Goal: Information Seeking & Learning: Find contact information

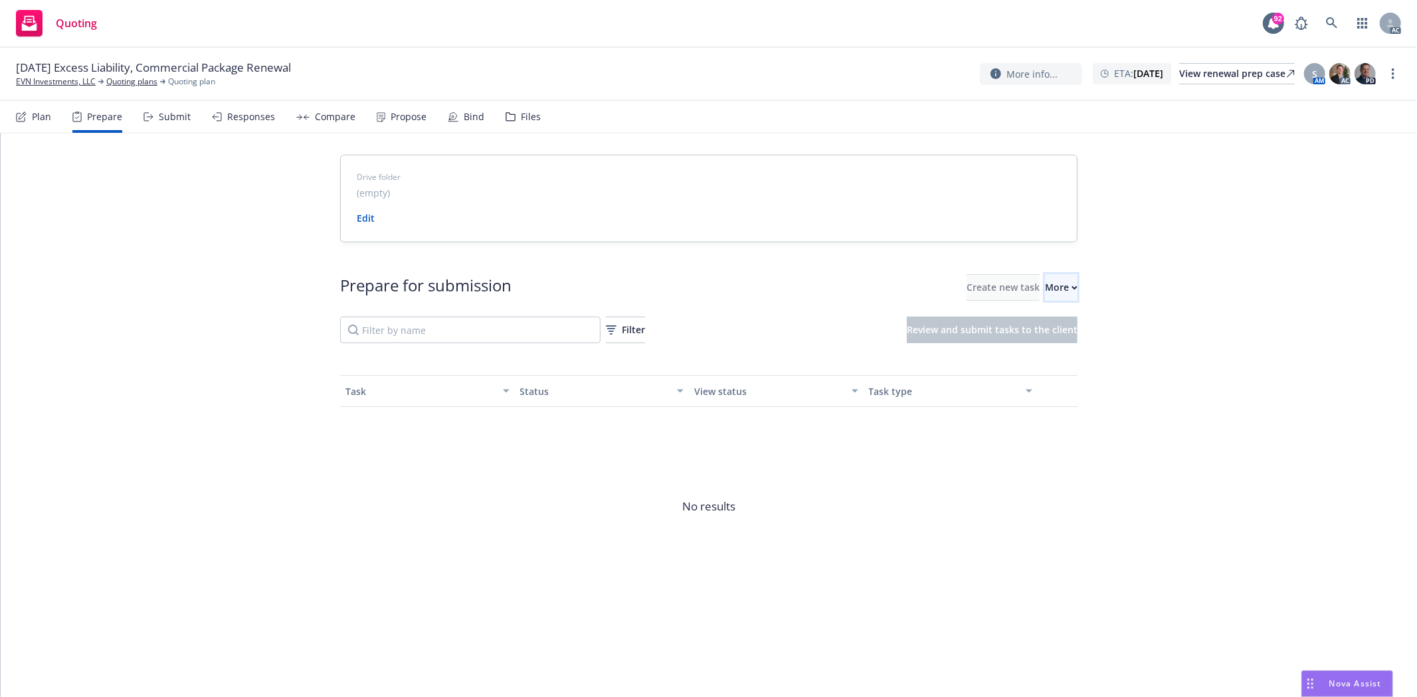
click at [1045, 286] on div "More" at bounding box center [1061, 287] width 33 height 25
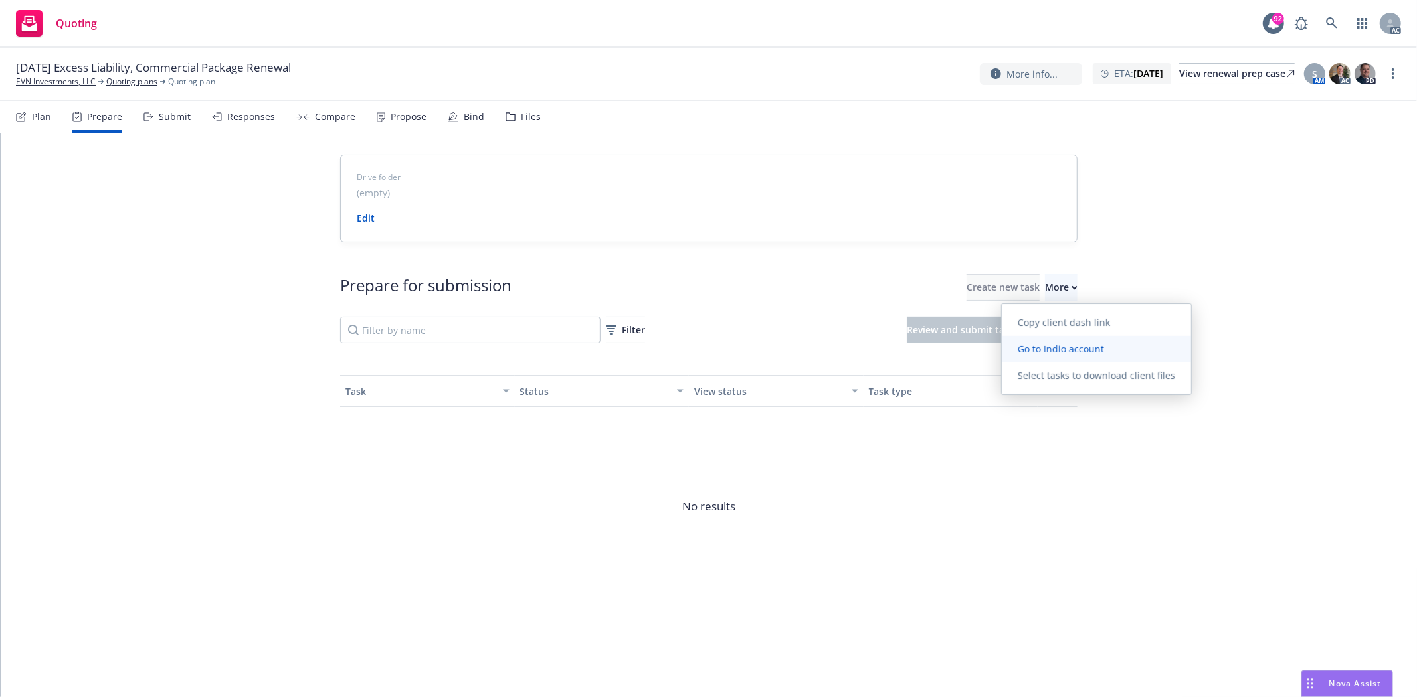
click at [1065, 346] on span "Go to Indio account" at bounding box center [1061, 349] width 118 height 13
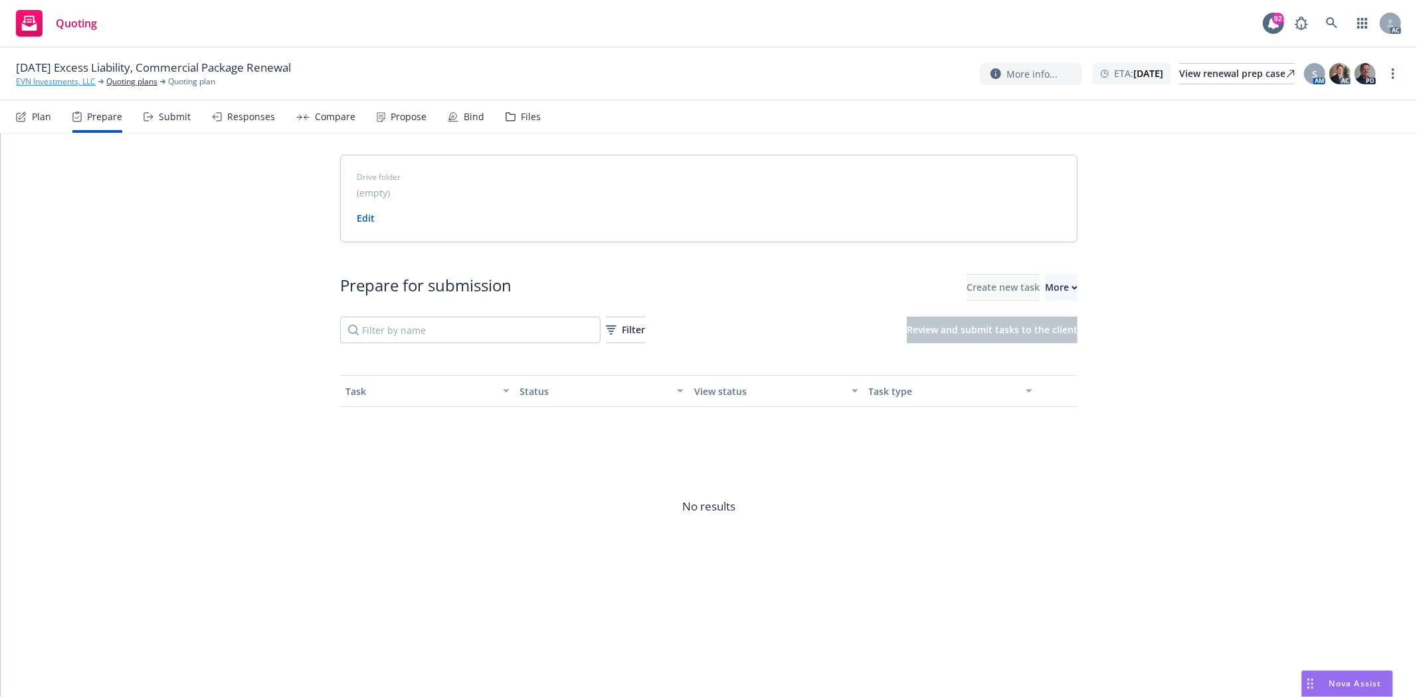
click at [36, 82] on link "EVN Investments, LLC" at bounding box center [56, 82] width 80 height 12
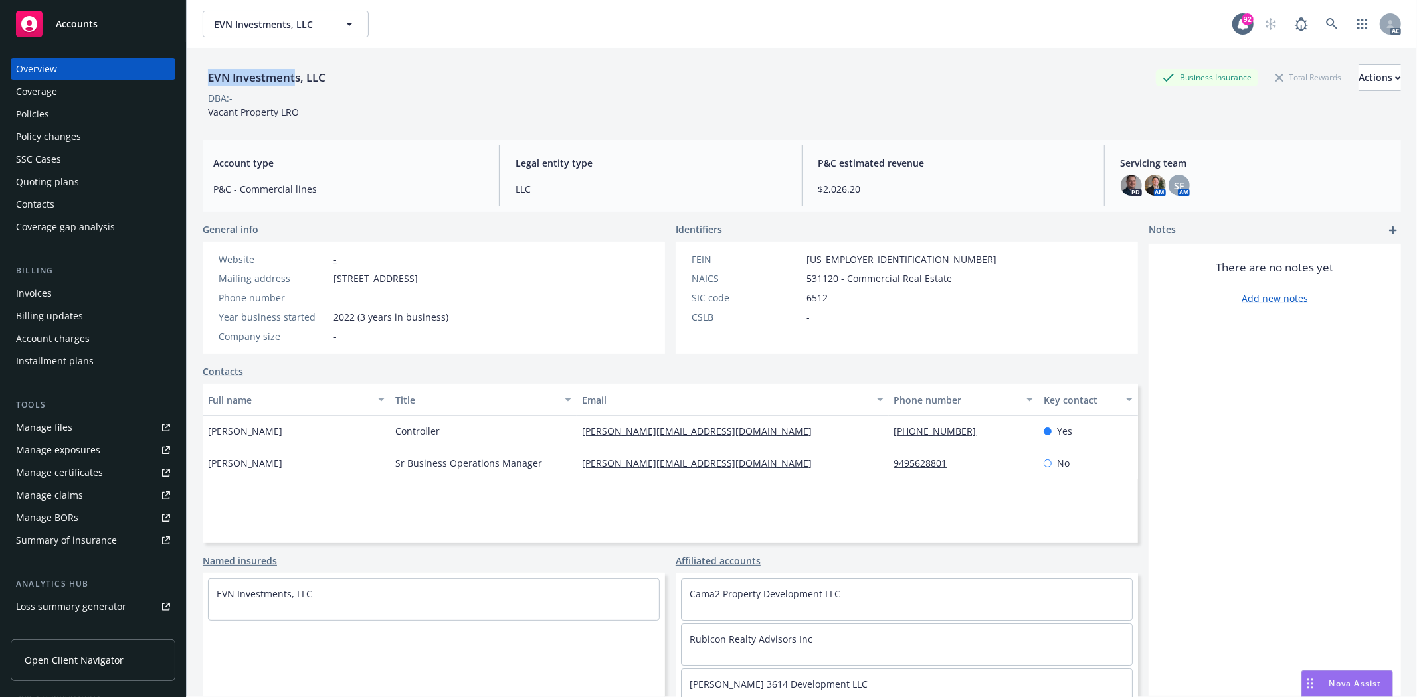
click at [294, 75] on div "EVN Investments, LLC" at bounding box center [267, 77] width 128 height 17
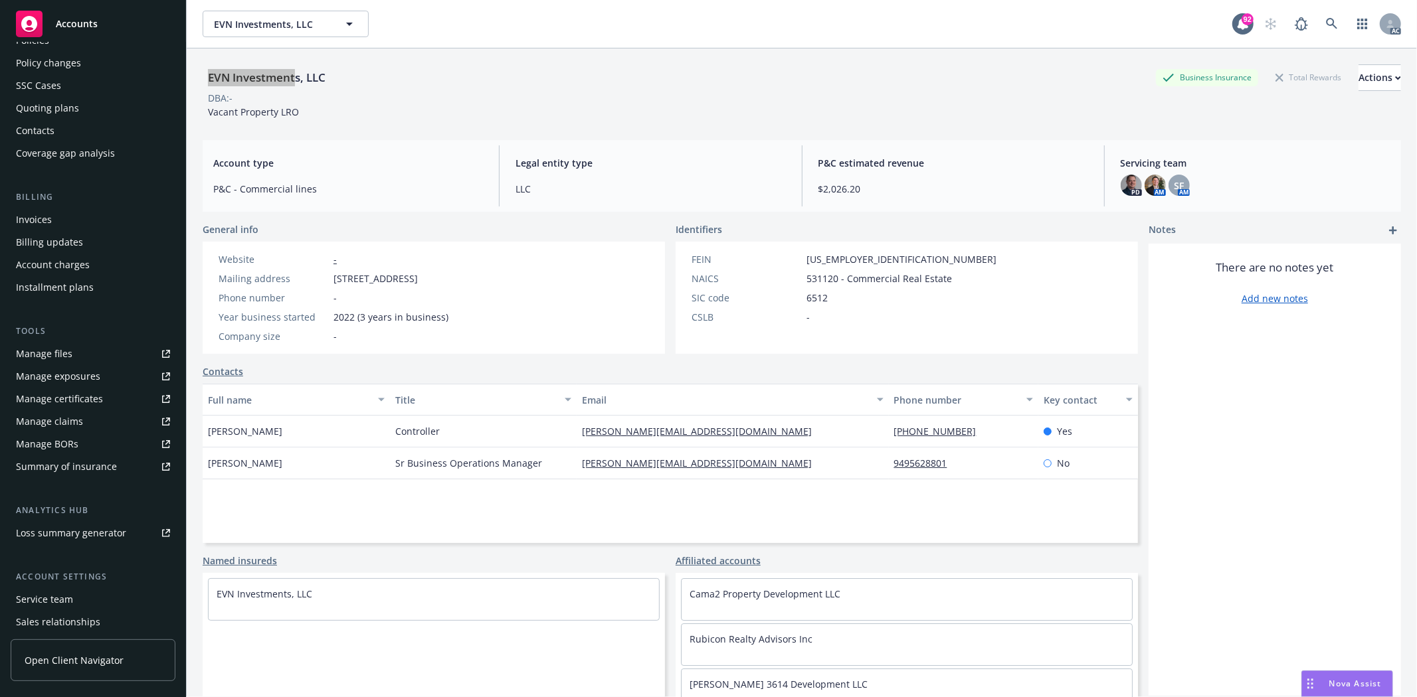
scroll to position [145, 0]
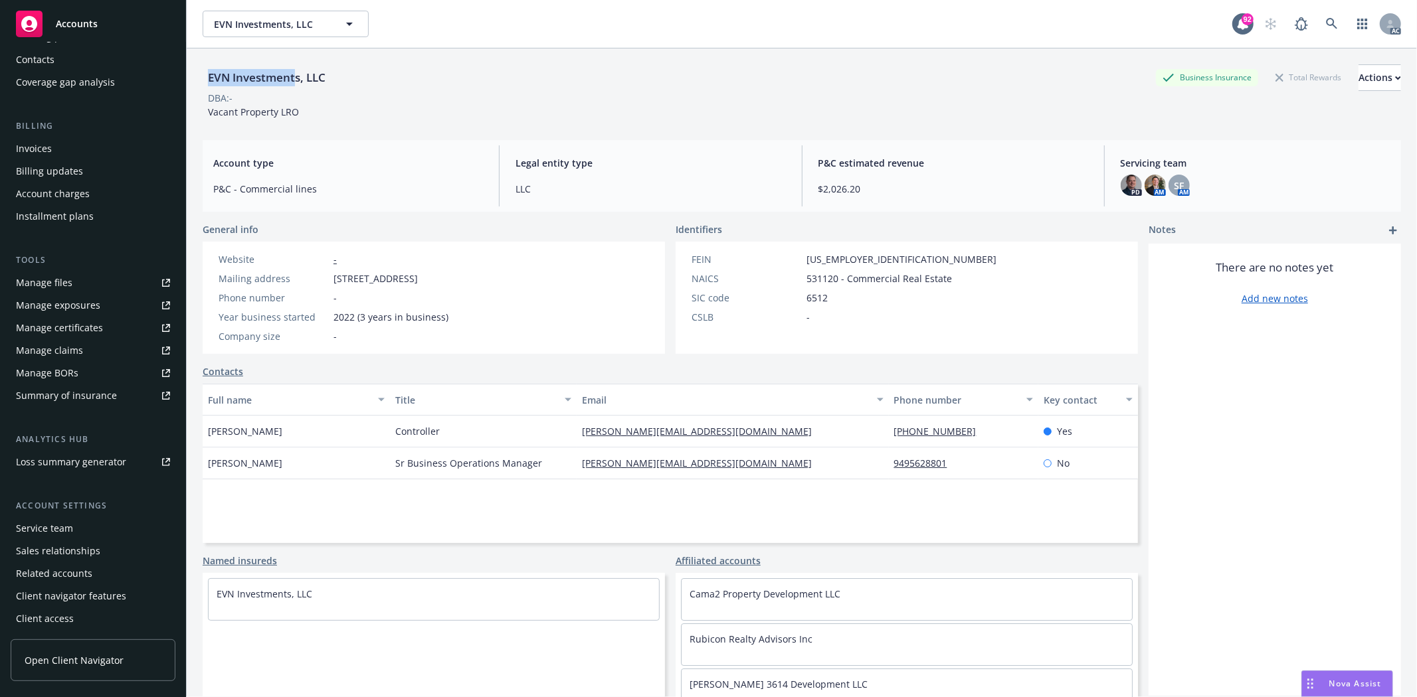
click at [90, 523] on div "Service team" at bounding box center [93, 528] width 154 height 21
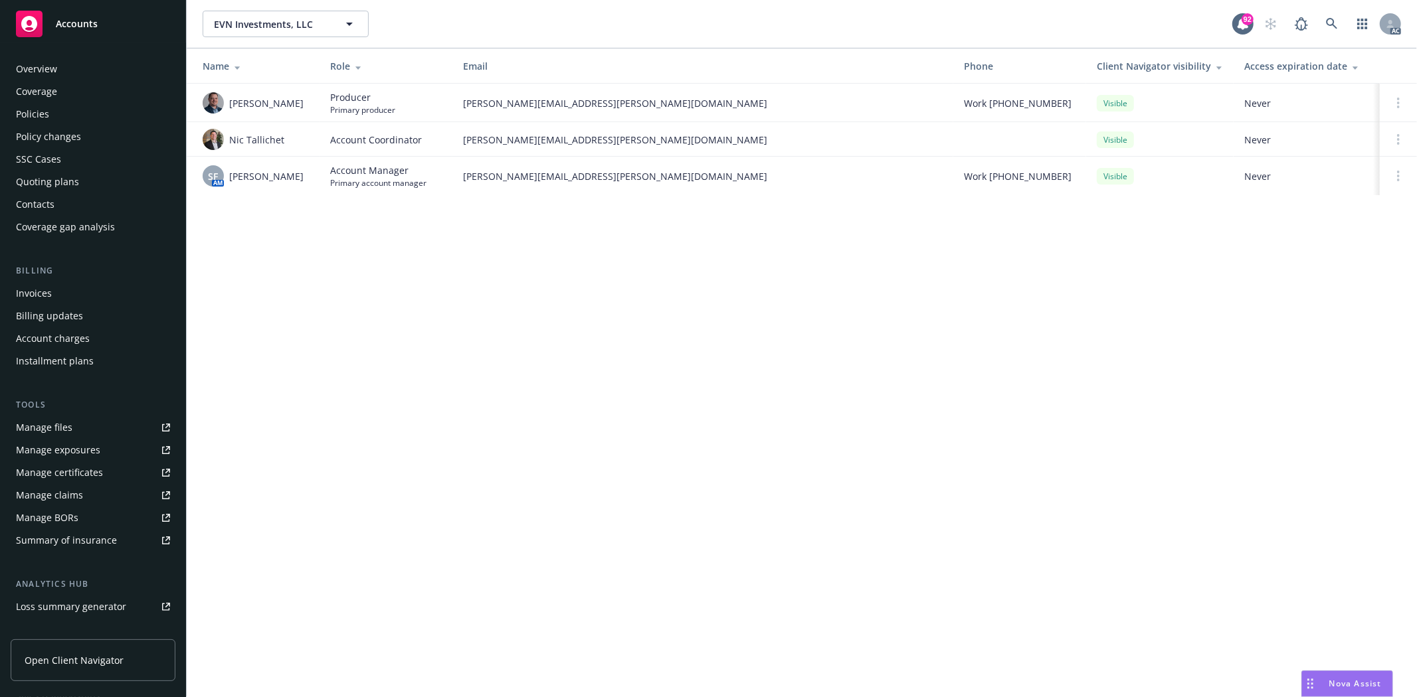
click at [41, 104] on div "Policies" at bounding box center [32, 114] width 33 height 21
click at [31, 109] on div "Policies" at bounding box center [32, 114] width 33 height 21
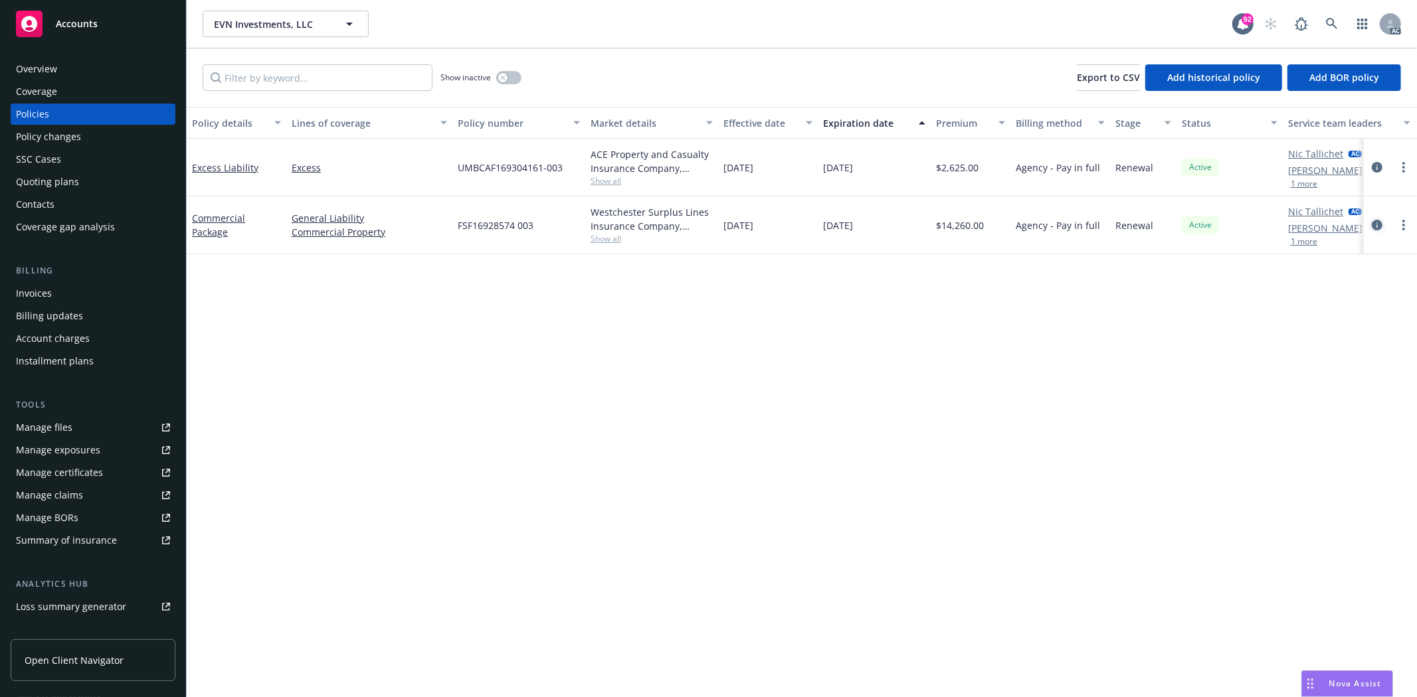
click at [1379, 225] on icon "circleInformation" at bounding box center [1377, 225] width 11 height 11
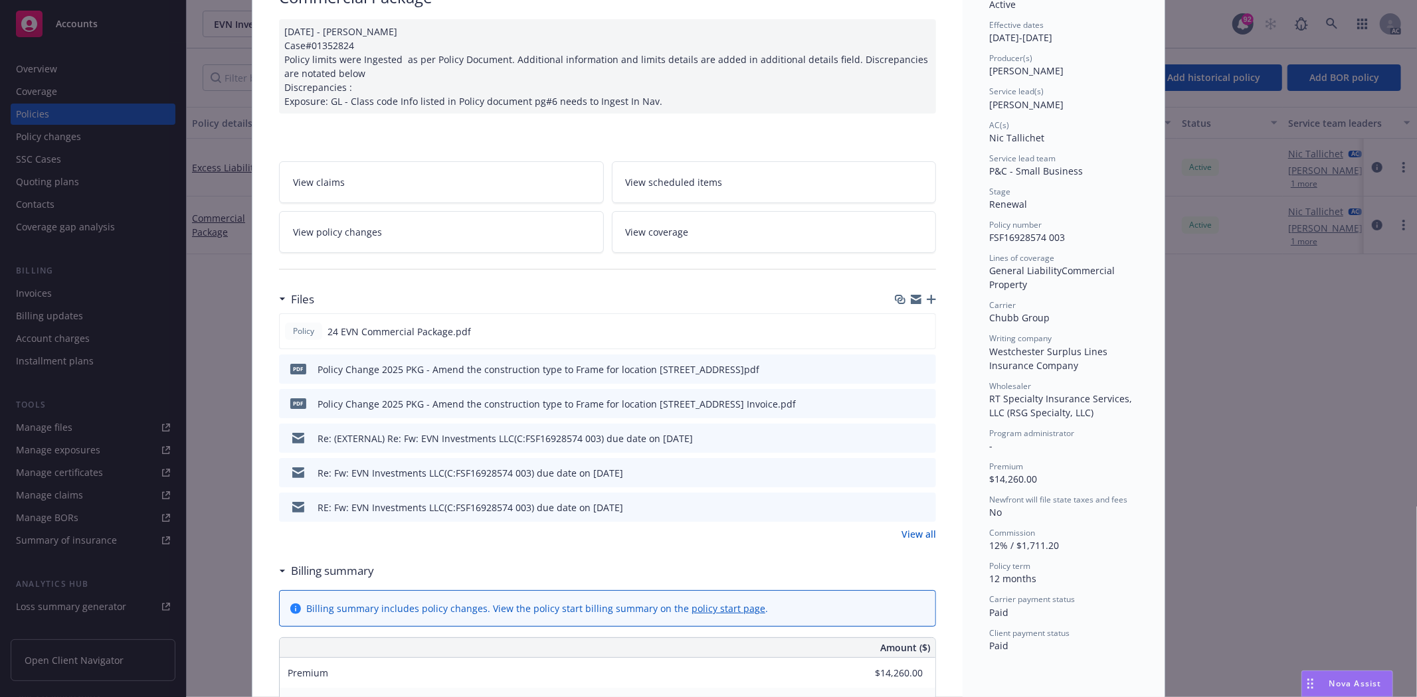
scroll to position [221, 0]
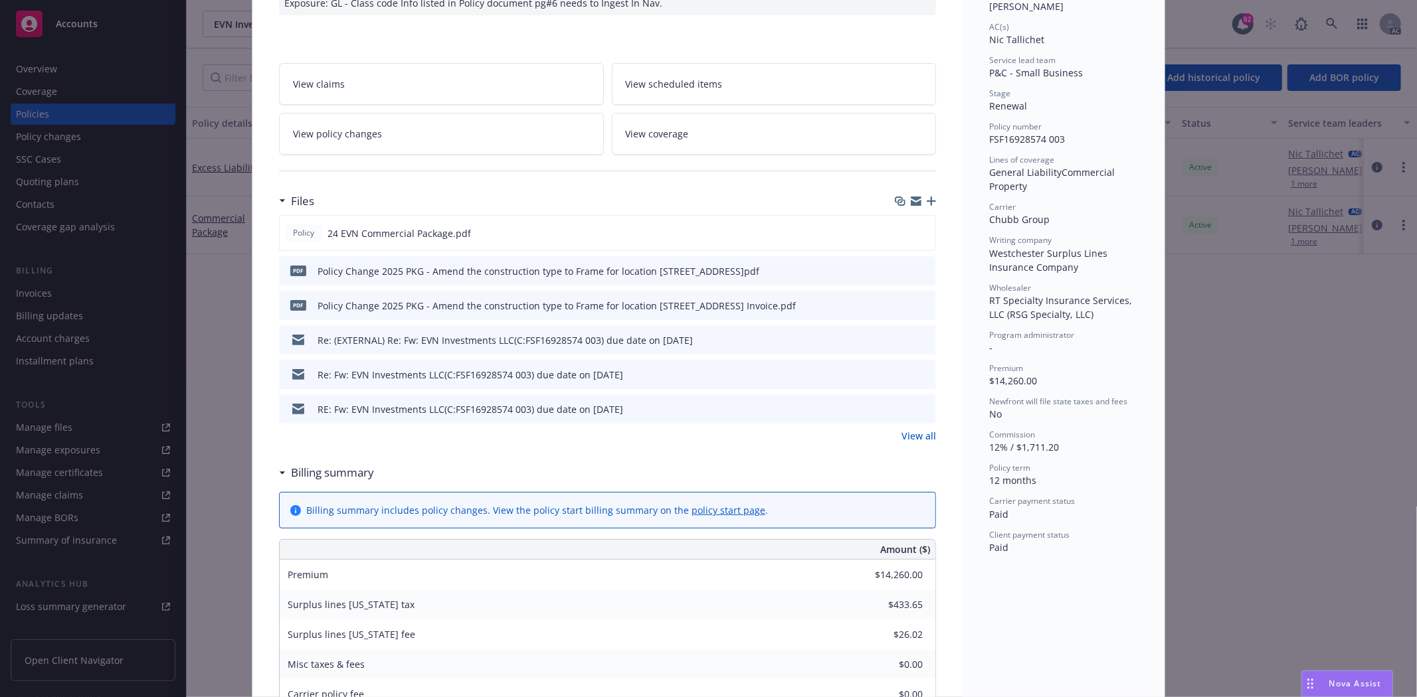
click at [905, 448] on div "Files Policy 24 EVN Commercial Package.pdf pdf Policy Change 2025 PKG - Amend t…" at bounding box center [607, 323] width 657 height 272
click at [915, 430] on link "View all" at bounding box center [918, 436] width 35 height 14
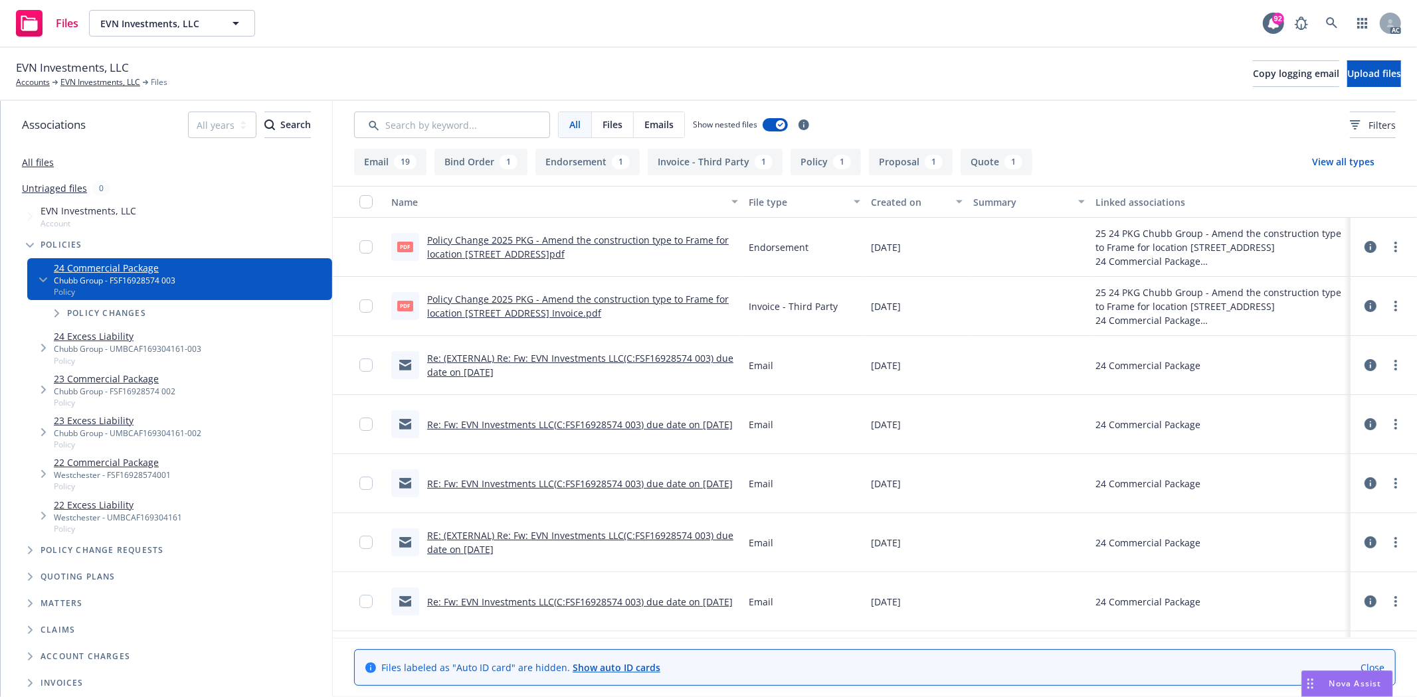
click at [634, 238] on link "Policy Change 2025 PKG - Amend the construction type to Frame for location 875 …" at bounding box center [578, 247] width 302 height 27
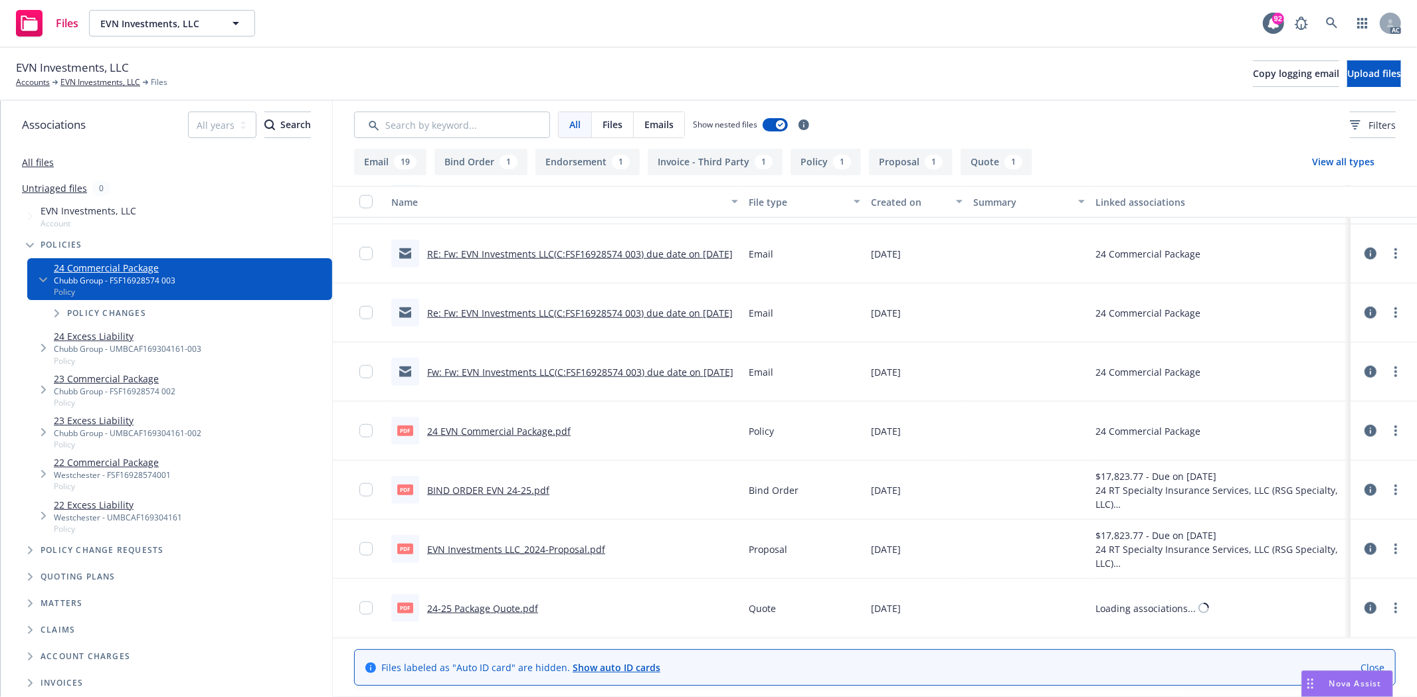
scroll to position [1047, 0]
click at [503, 424] on link "24 EVN Commercial Package.pdf" at bounding box center [498, 430] width 143 height 13
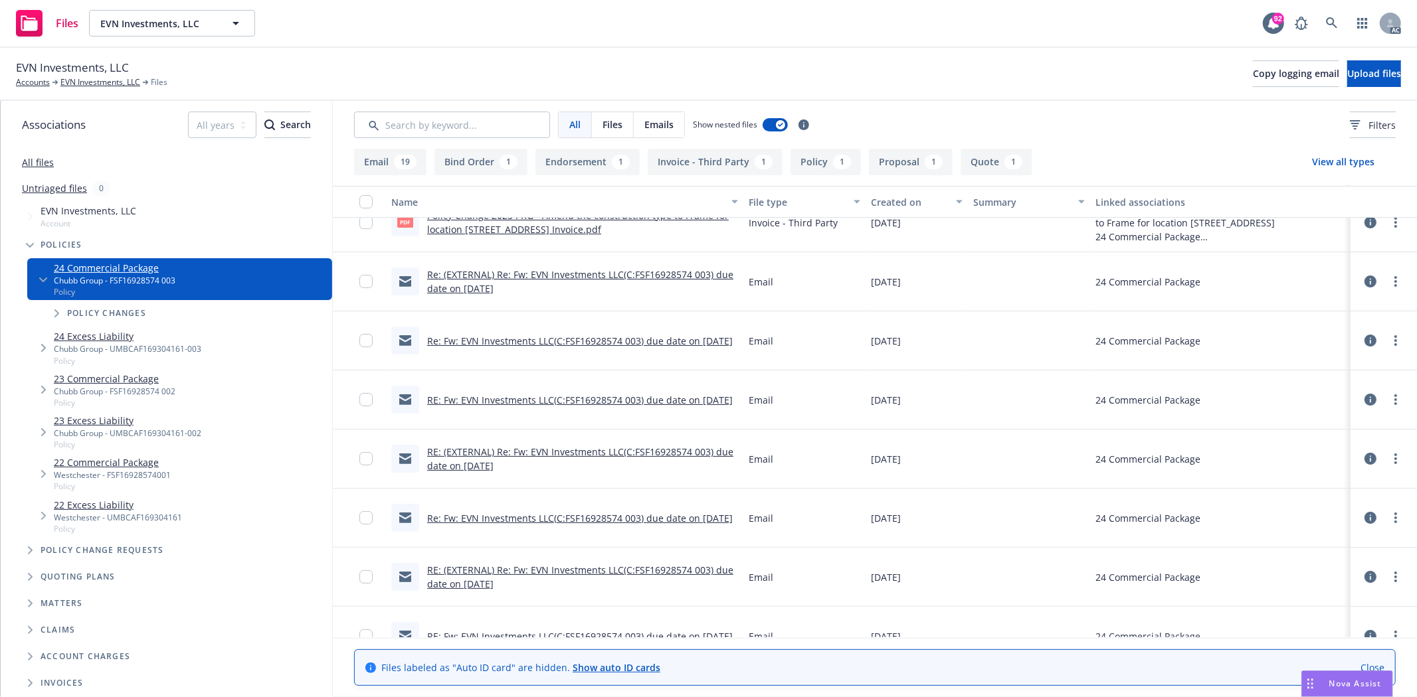
scroll to position [0, 0]
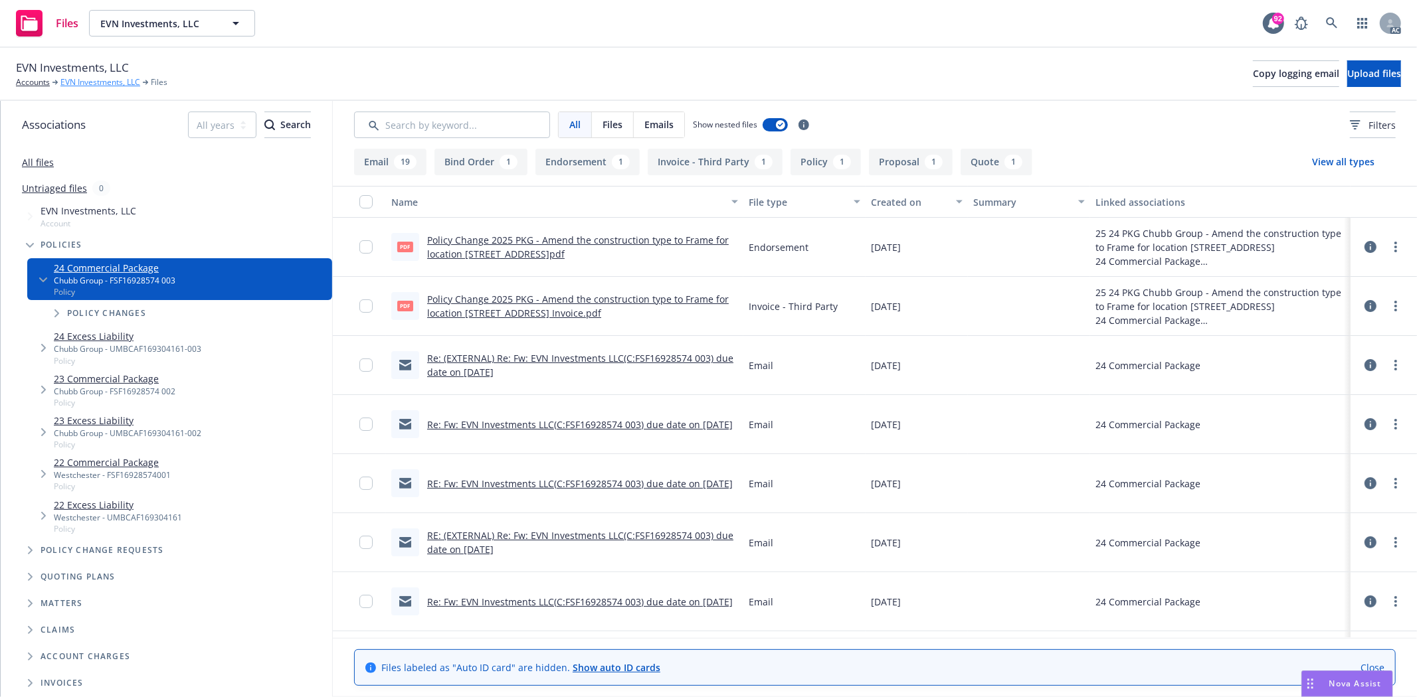
click at [101, 77] on link "EVN Investments, LLC" at bounding box center [100, 82] width 80 height 12
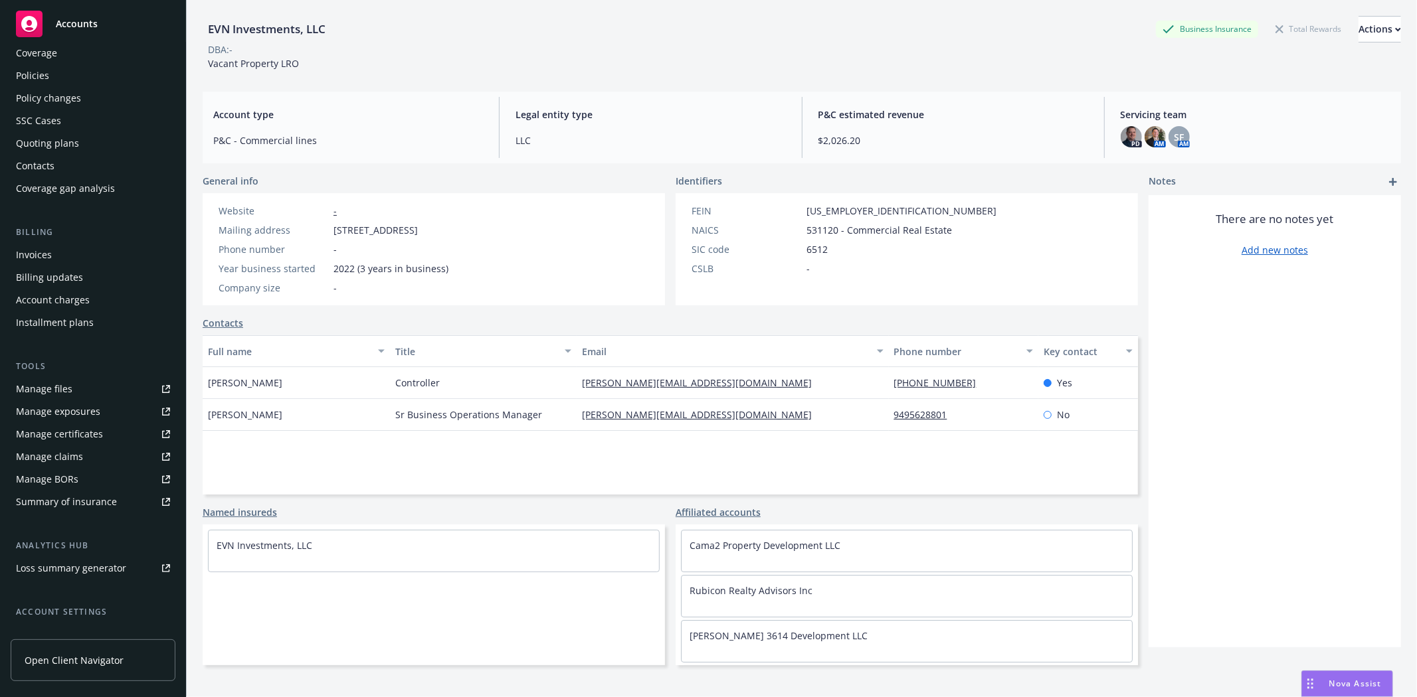
scroll to position [145, 0]
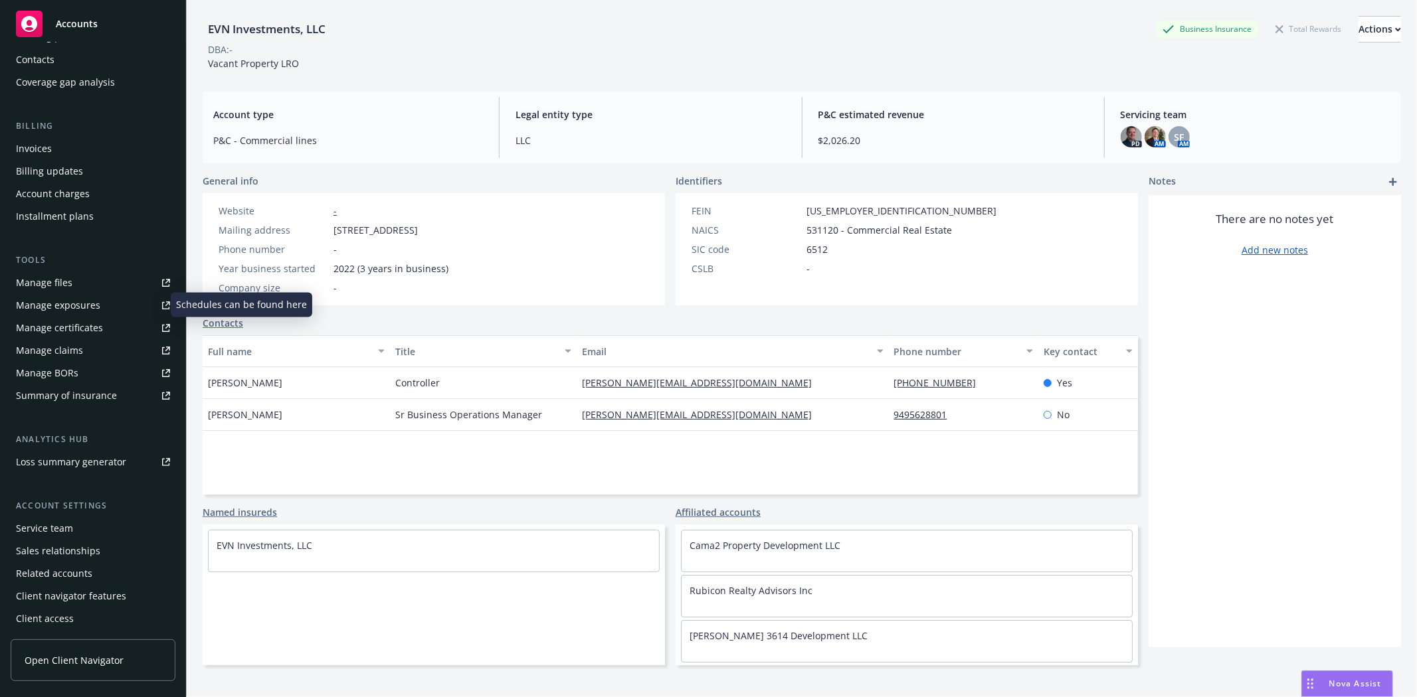
click at [61, 307] on div "Manage exposures" at bounding box center [58, 305] width 84 height 21
click at [45, 282] on div "Manage files" at bounding box center [44, 282] width 56 height 21
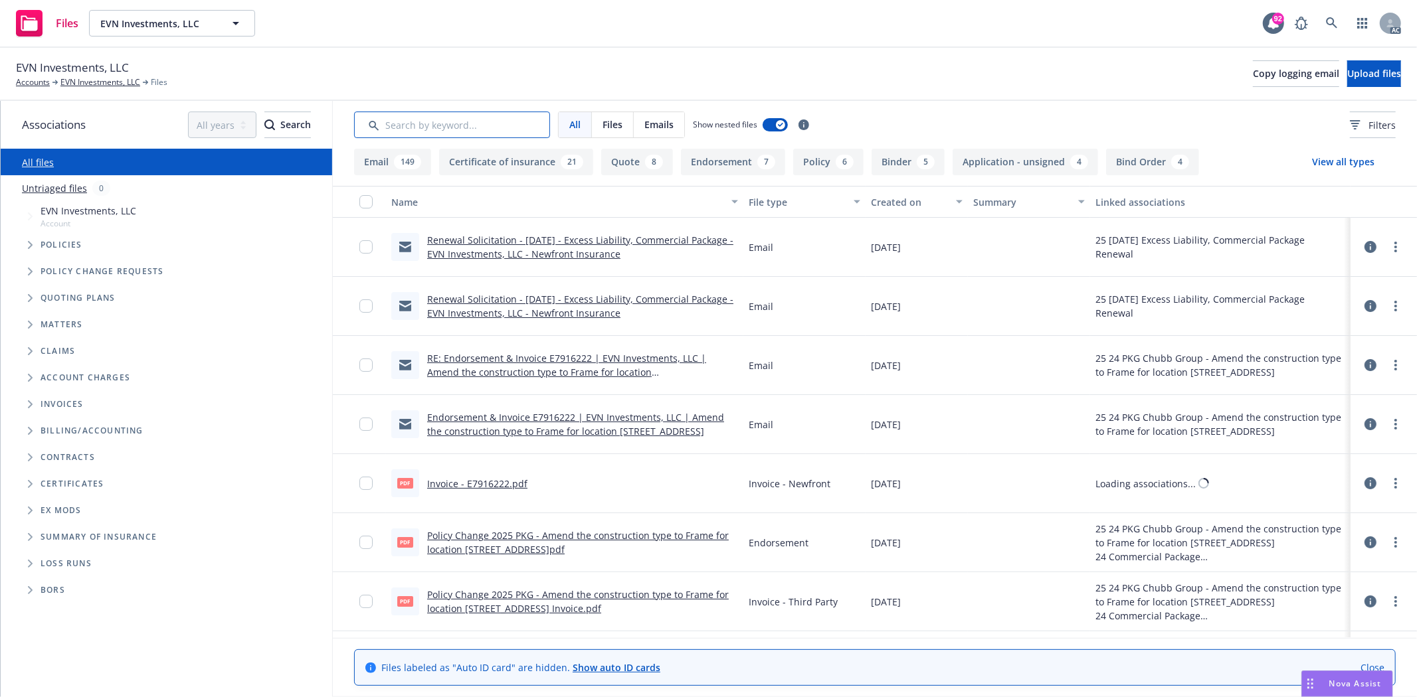
click at [496, 130] on input "Search by keyword..." at bounding box center [452, 125] width 196 height 27
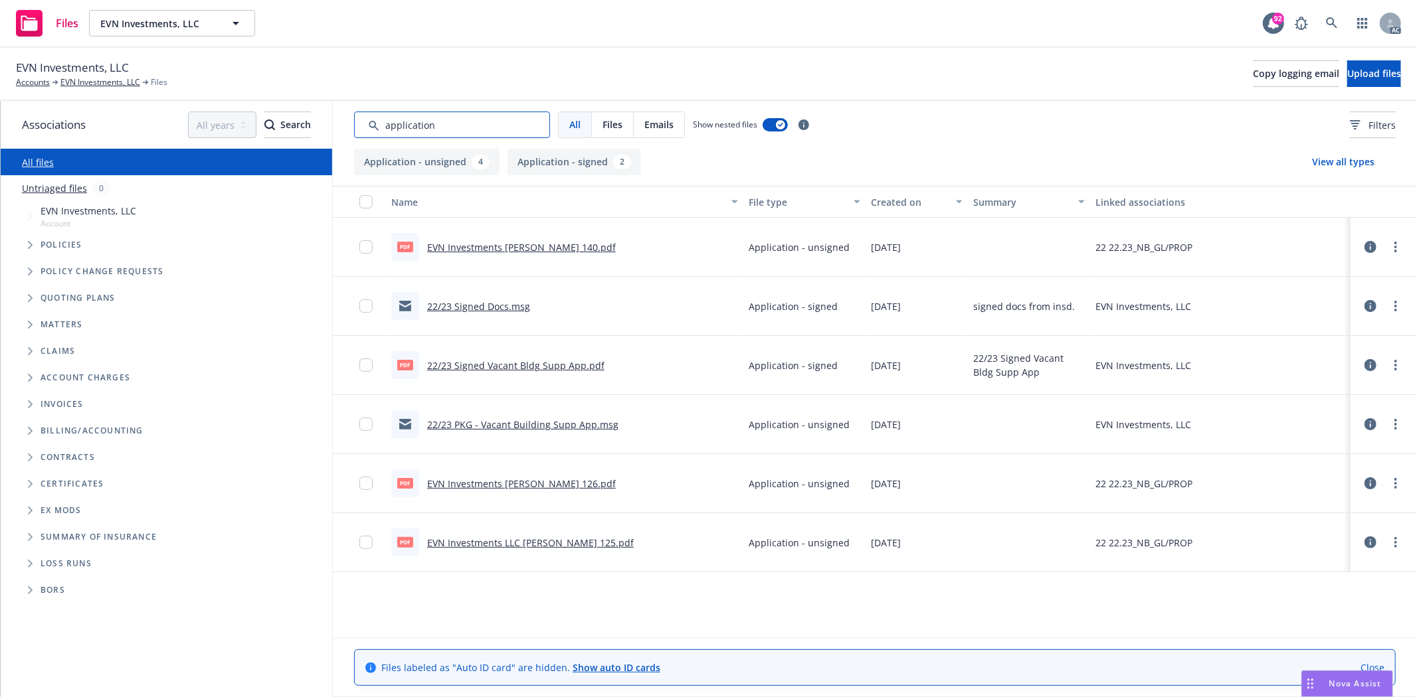
type input "application"
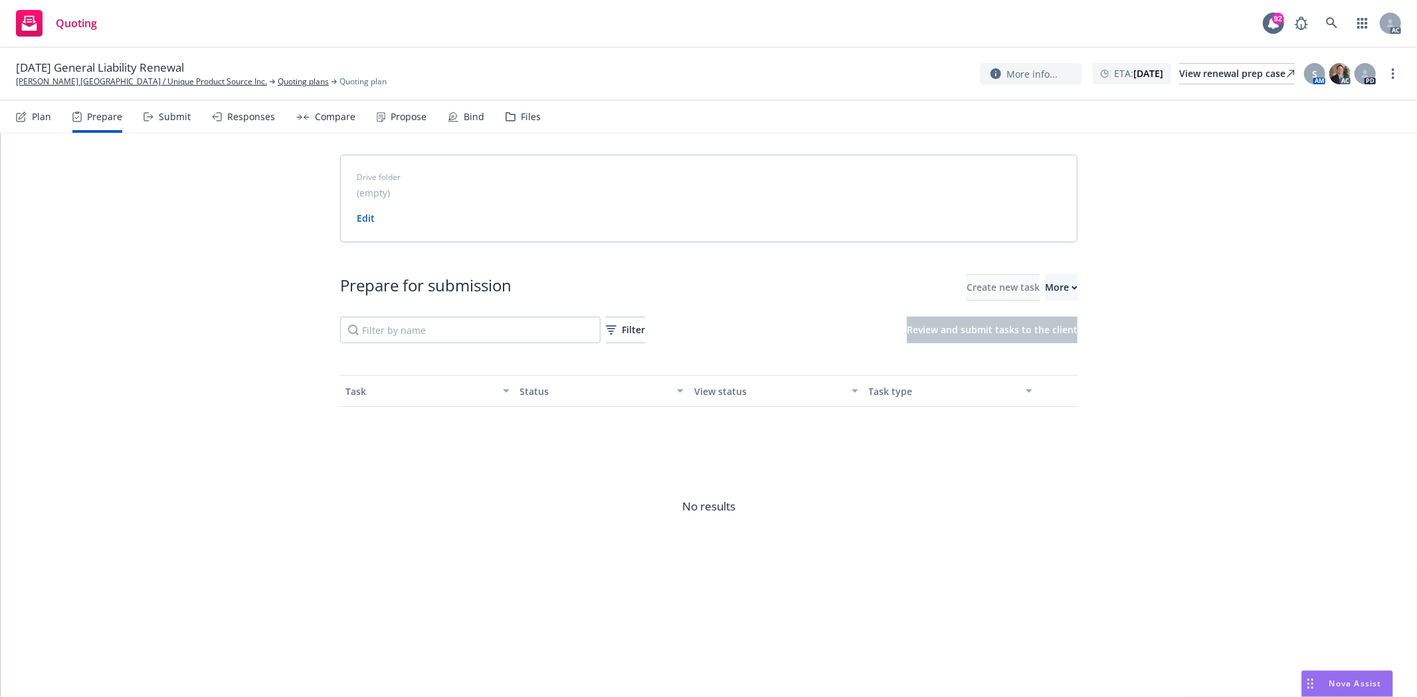
click at [1050, 347] on span "Go to Indio account" at bounding box center [1061, 349] width 118 height 13
click at [1045, 289] on div "More" at bounding box center [1061, 287] width 33 height 25
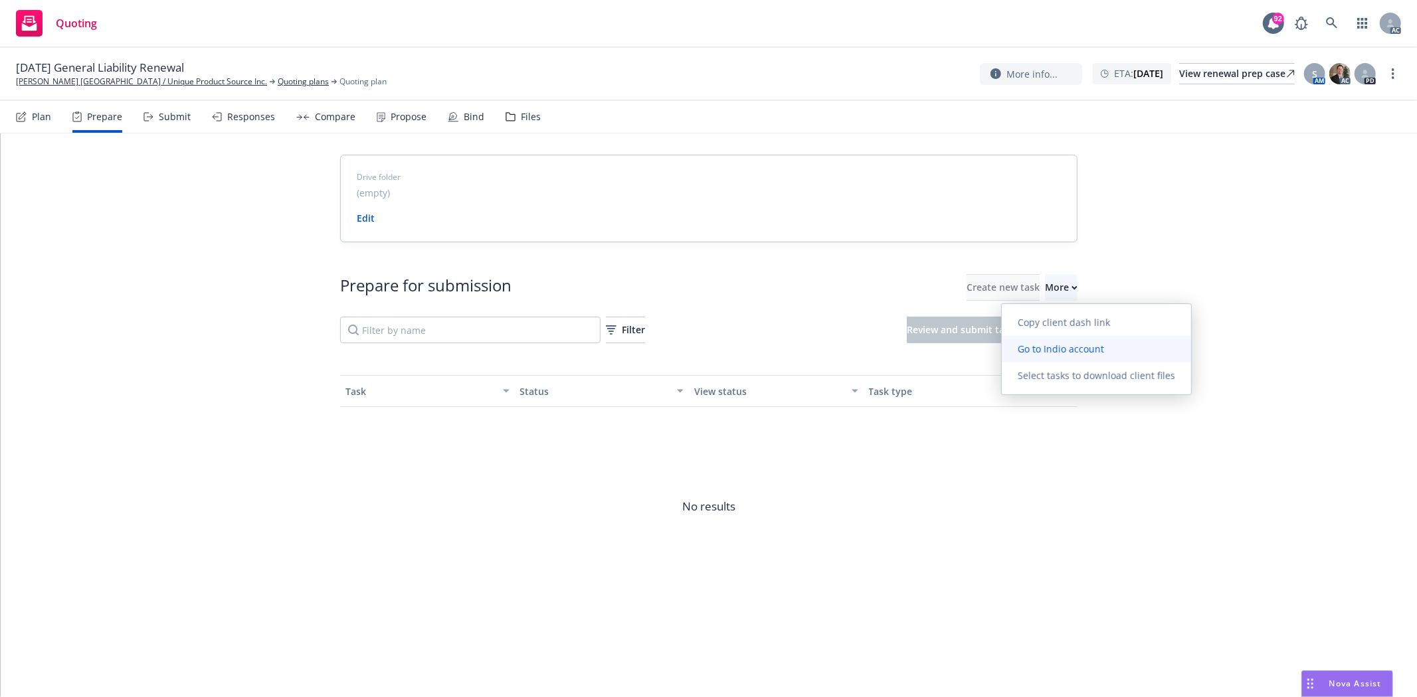
click at [1068, 355] on link "Go to Indio account" at bounding box center [1096, 349] width 189 height 27
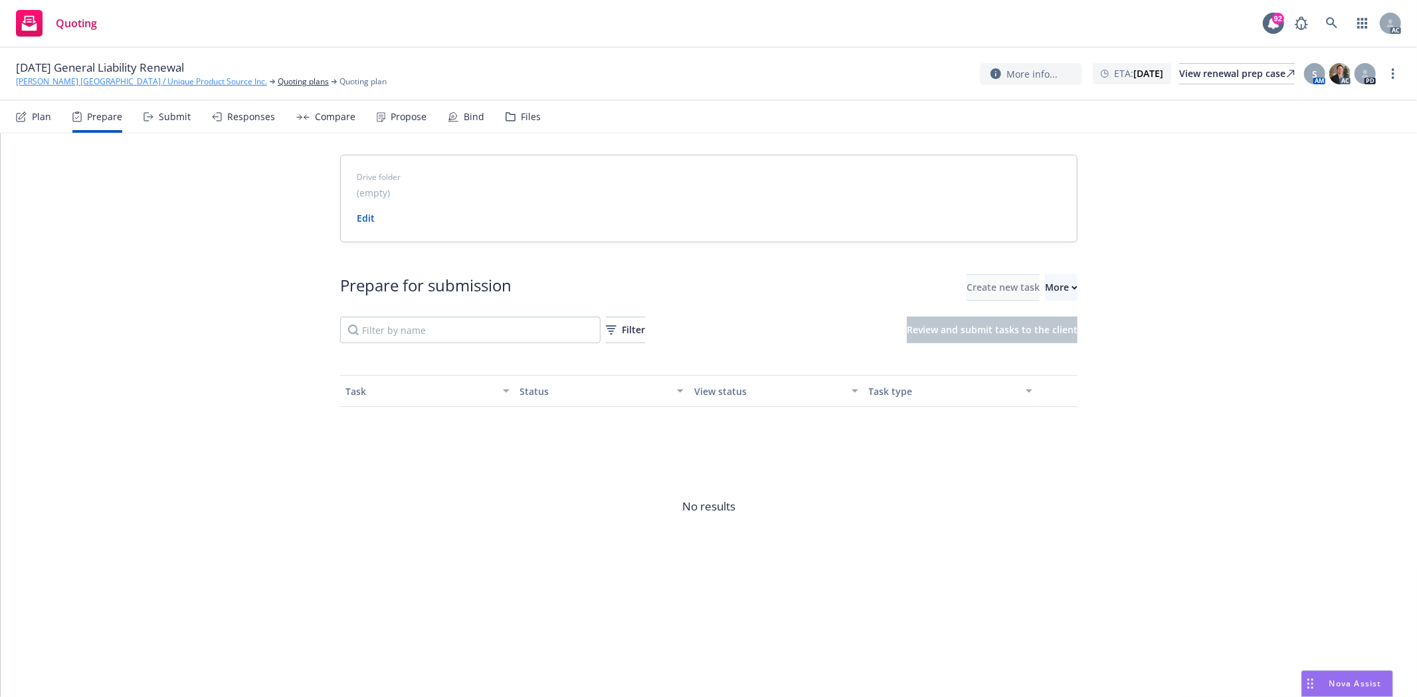
click at [50, 76] on link "Sevene USA / Unique Product Source Inc." at bounding box center [141, 82] width 251 height 12
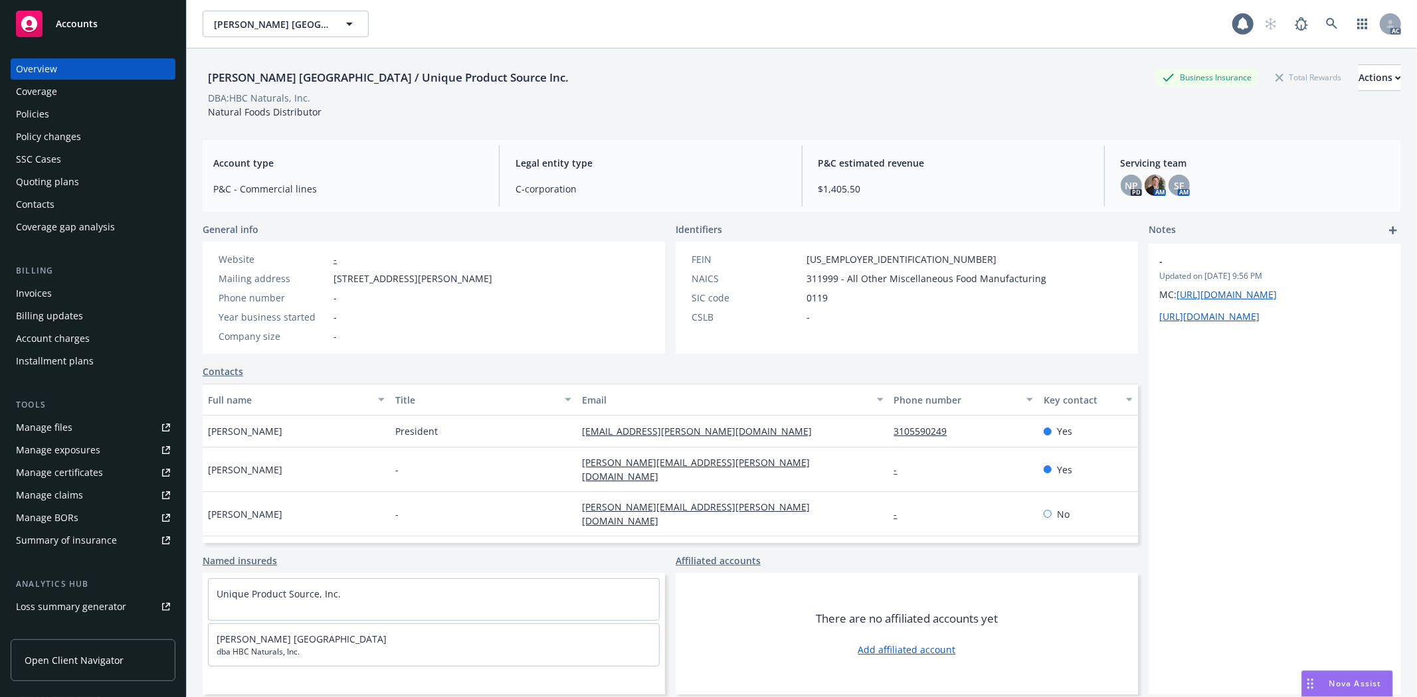
click at [46, 102] on div "Overview Coverage Policies Policy changes SSC Cases Quoting plans Contacts Cove…" at bounding box center [93, 147] width 165 height 179
click at [46, 104] on div "Policies" at bounding box center [32, 114] width 33 height 21
click at [43, 110] on div "Policies" at bounding box center [32, 114] width 33 height 21
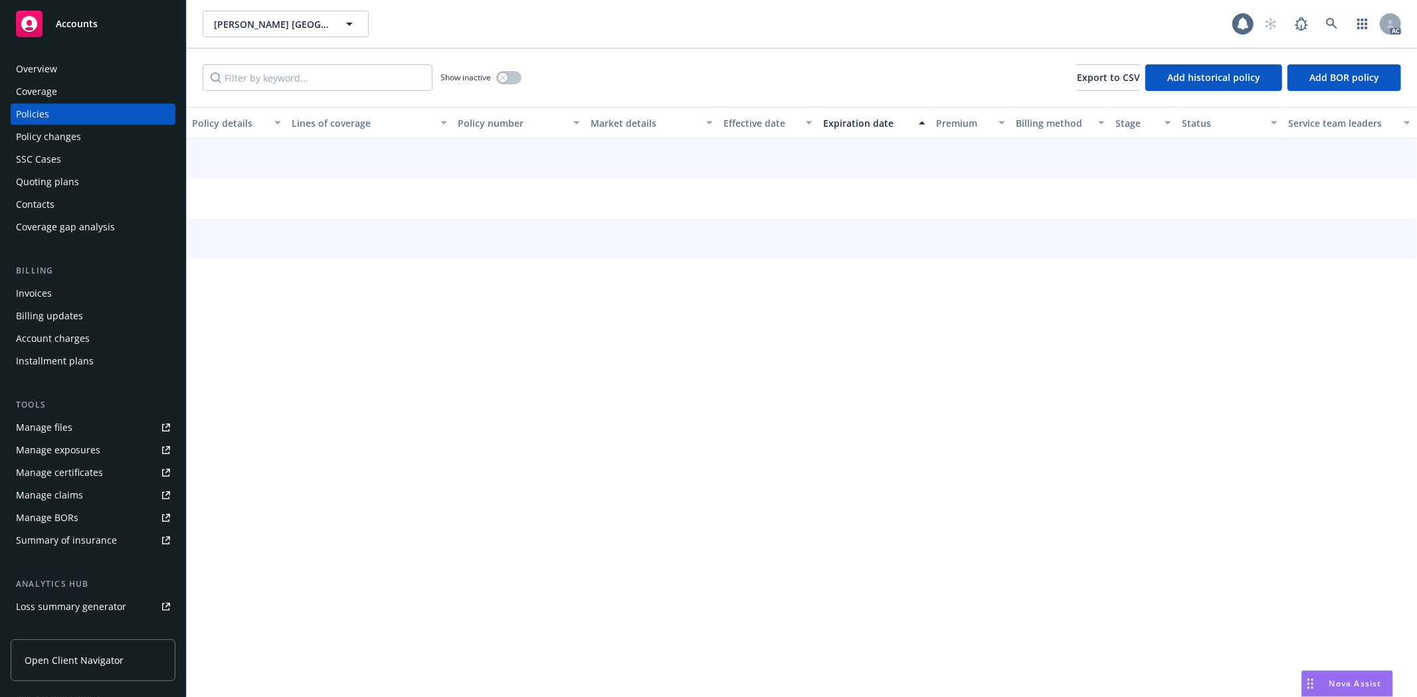
click at [43, 110] on div "Policies" at bounding box center [32, 114] width 33 height 21
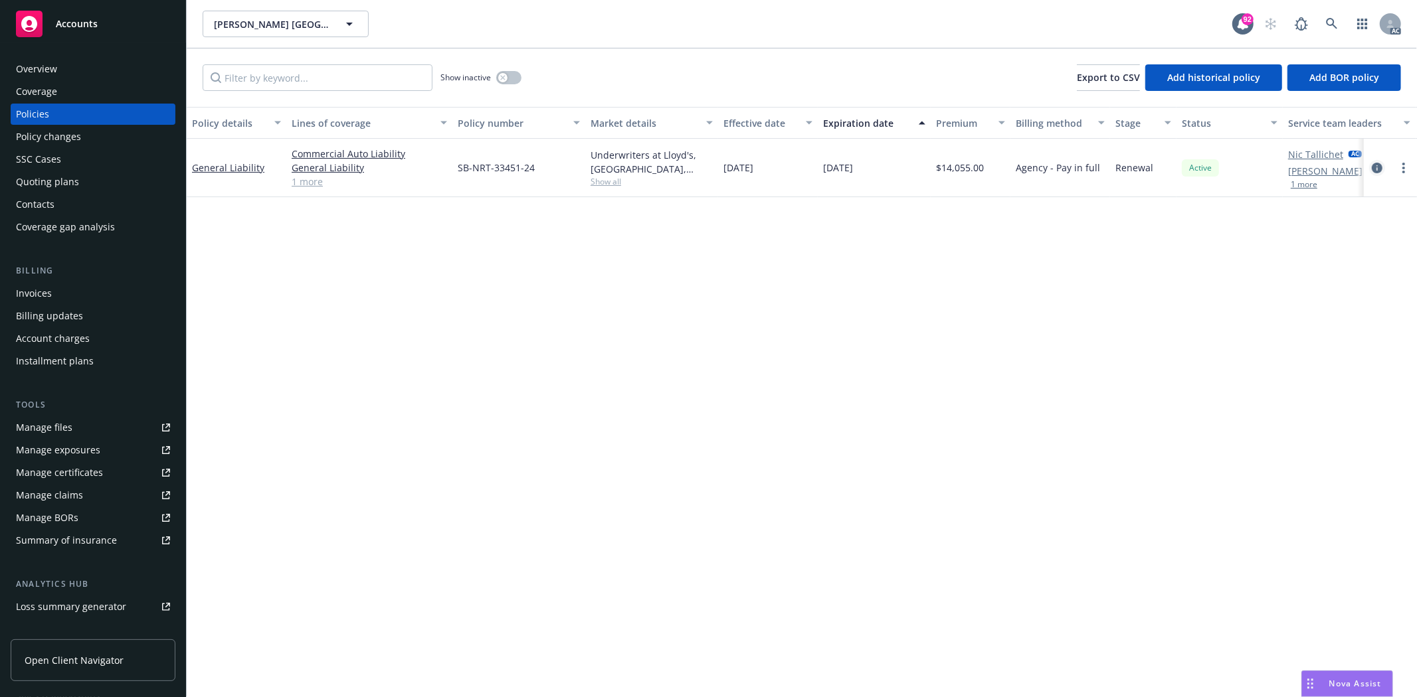
click at [1378, 167] on icon "circleInformation" at bounding box center [1377, 168] width 11 height 11
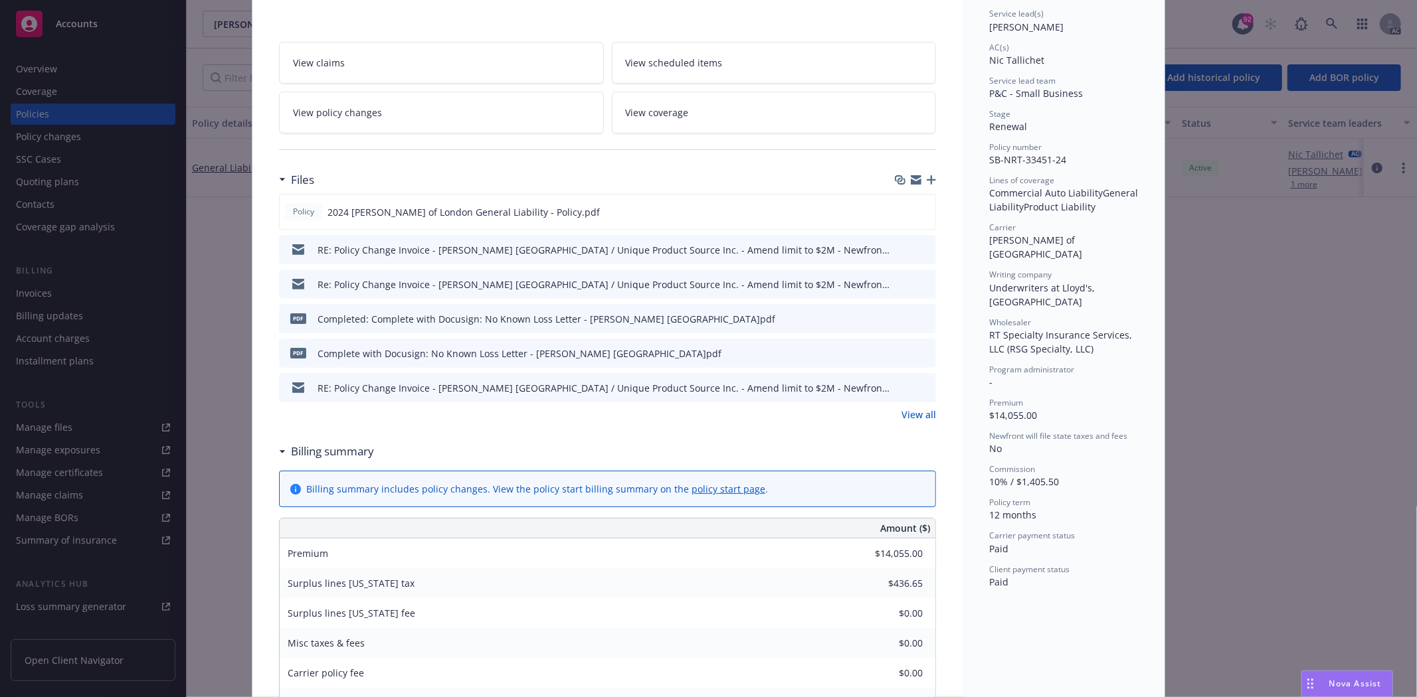
scroll to position [221, 0]
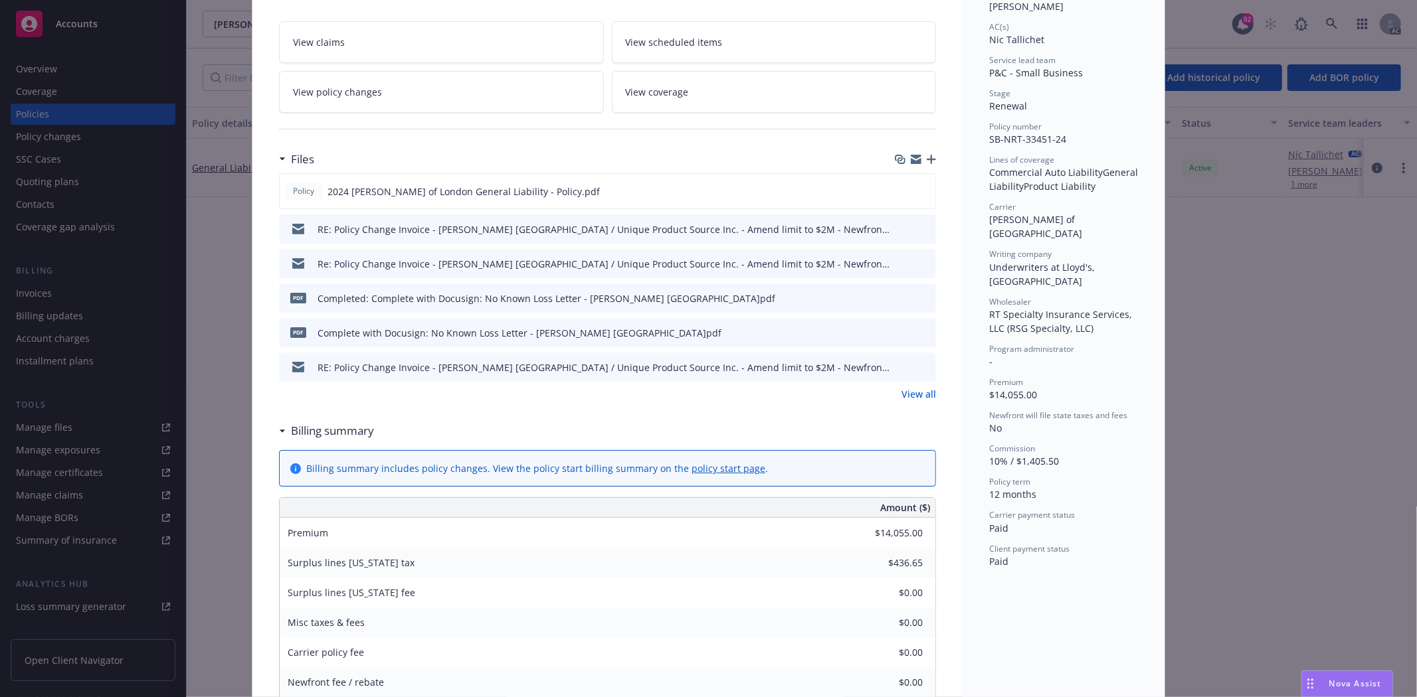
click at [905, 386] on div "Policy 2024 Lloyd's of London General Liability - Policy.pdf RE: Policy Change …" at bounding box center [607, 287] width 657 height 228
click at [911, 396] on link "View all" at bounding box center [918, 394] width 35 height 14
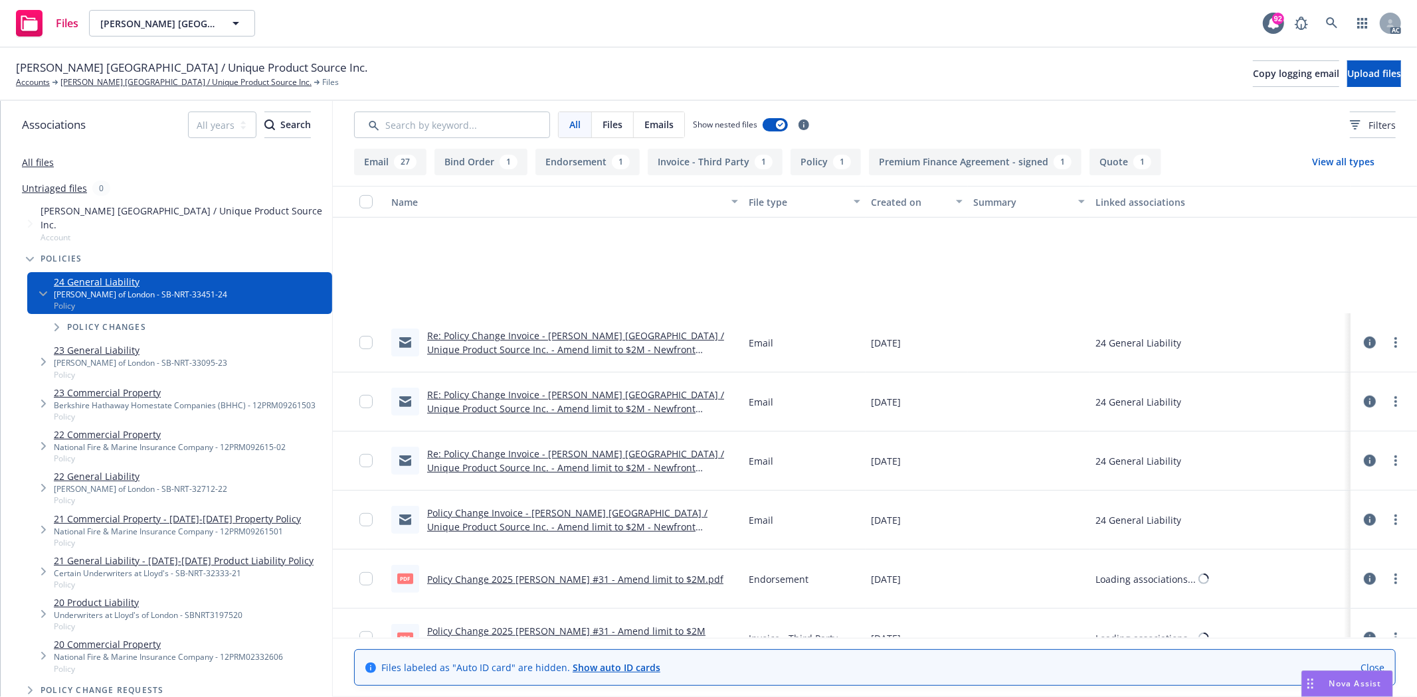
scroll to position [885, 0]
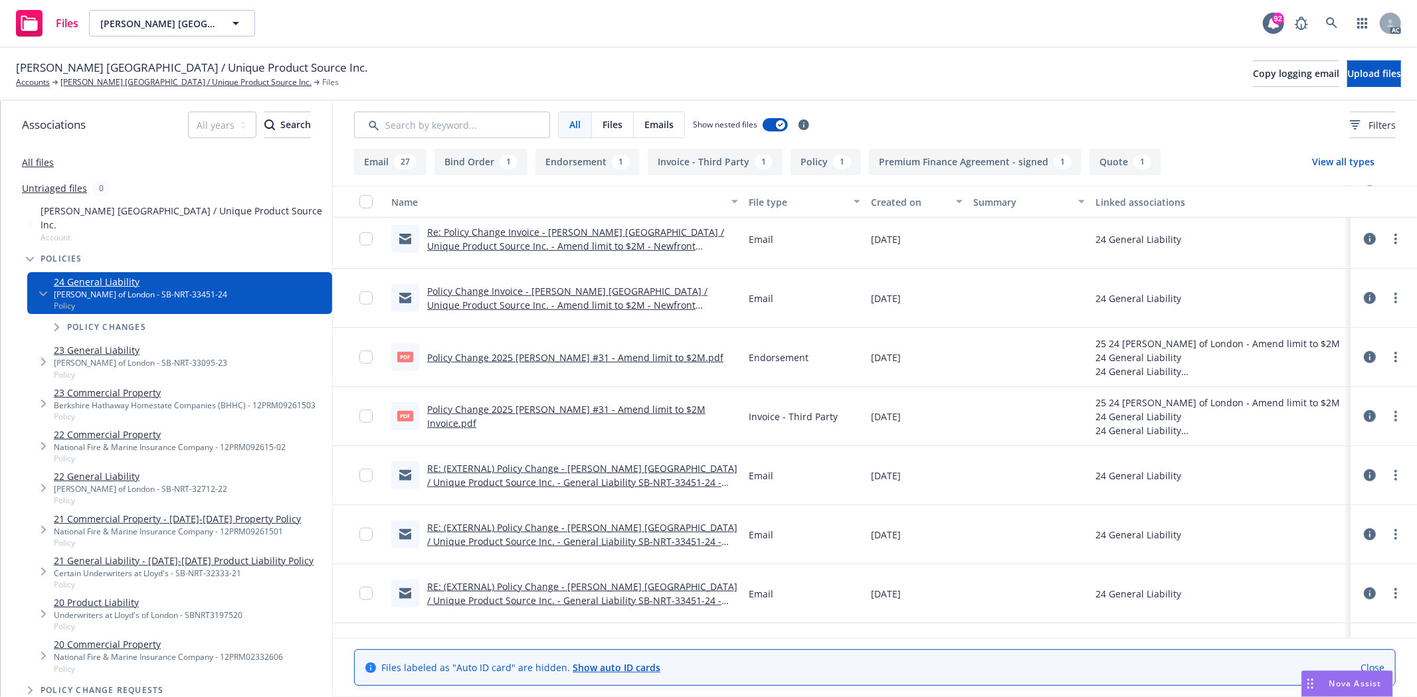
click at [602, 353] on link "Policy Change 2025 GL ENDT #31 - Amend limit to $2M.pdf" at bounding box center [575, 357] width 296 height 13
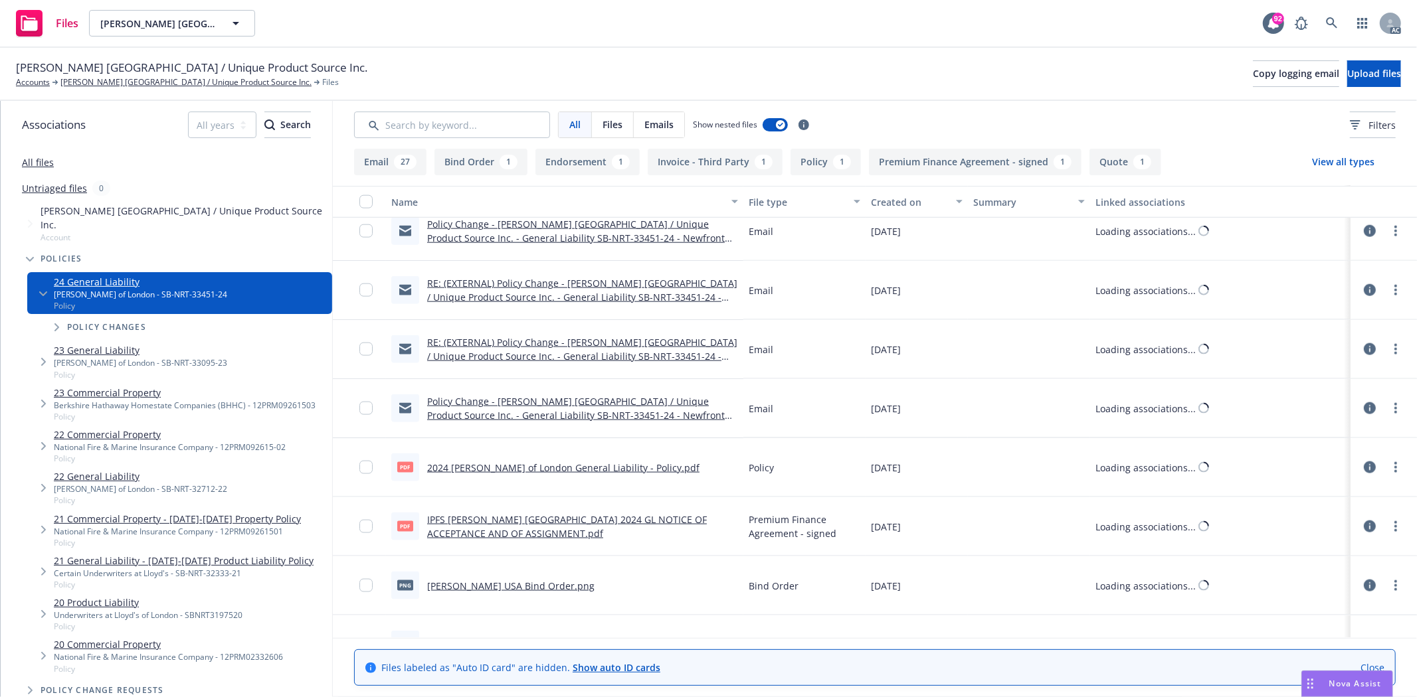
scroll to position [1516, 0]
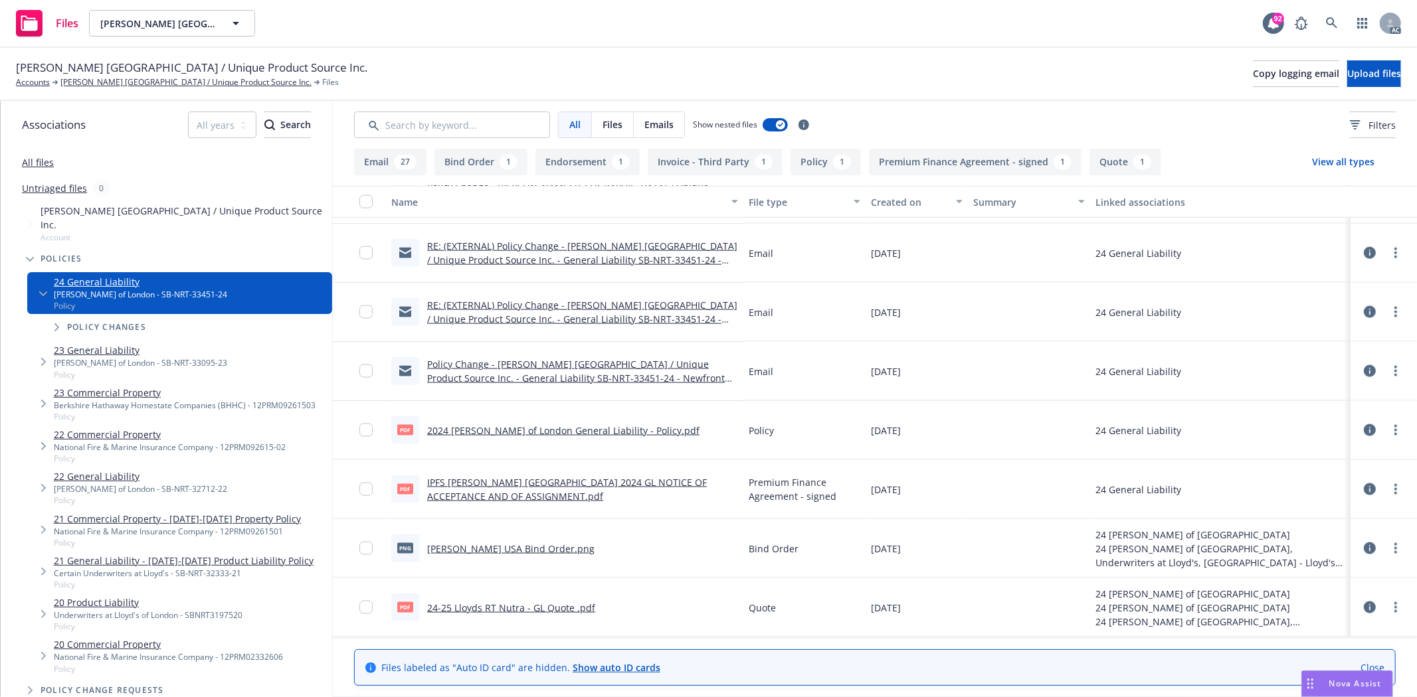
click at [620, 426] on link "2024 Lloyd's of London General Liability - Policy.pdf" at bounding box center [563, 430] width 272 height 13
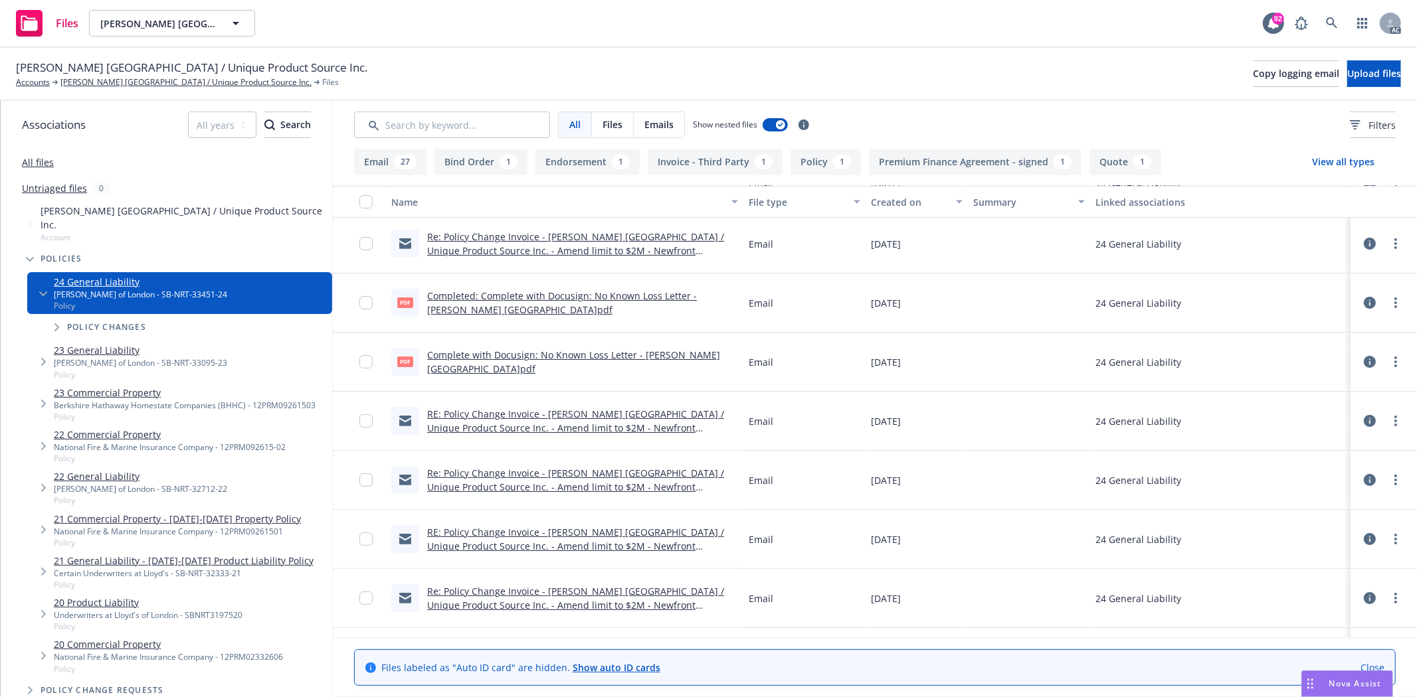
scroll to position [0, 0]
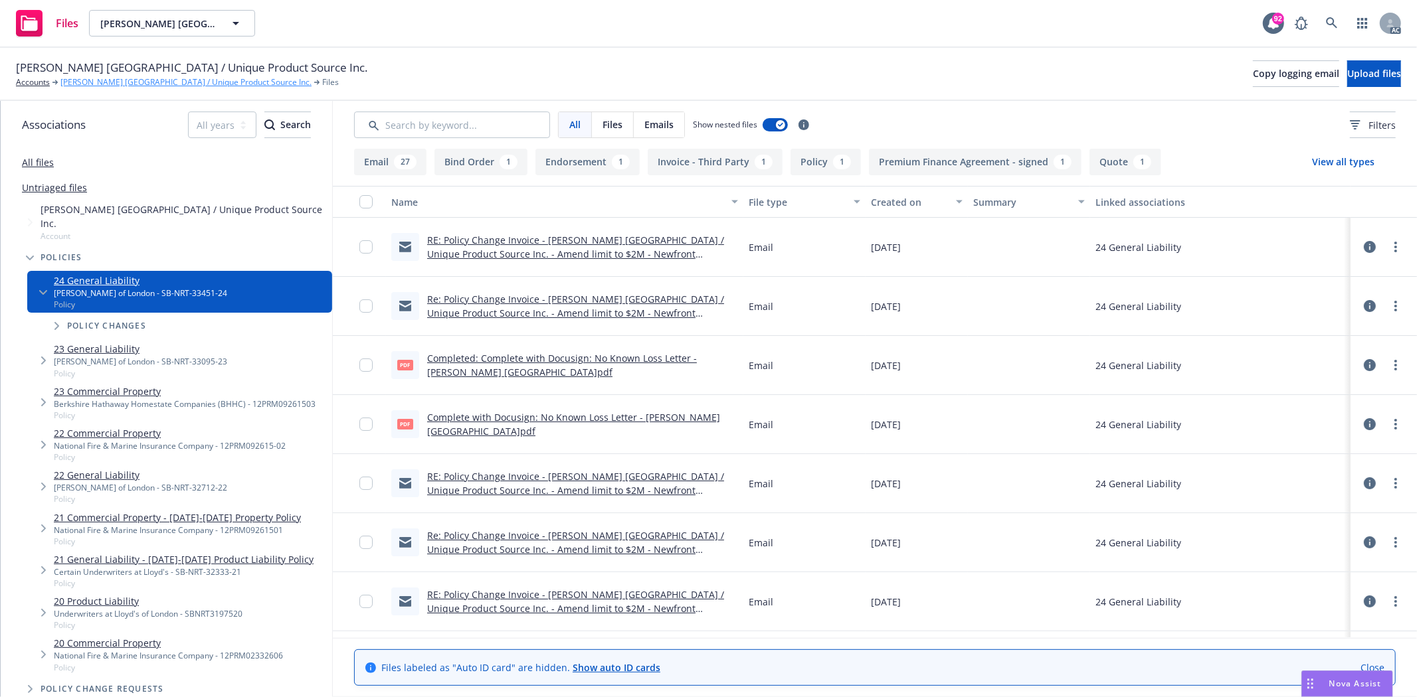
click at [116, 88] on link "Sevene USA / Unique Product Source Inc." at bounding box center [185, 82] width 251 height 12
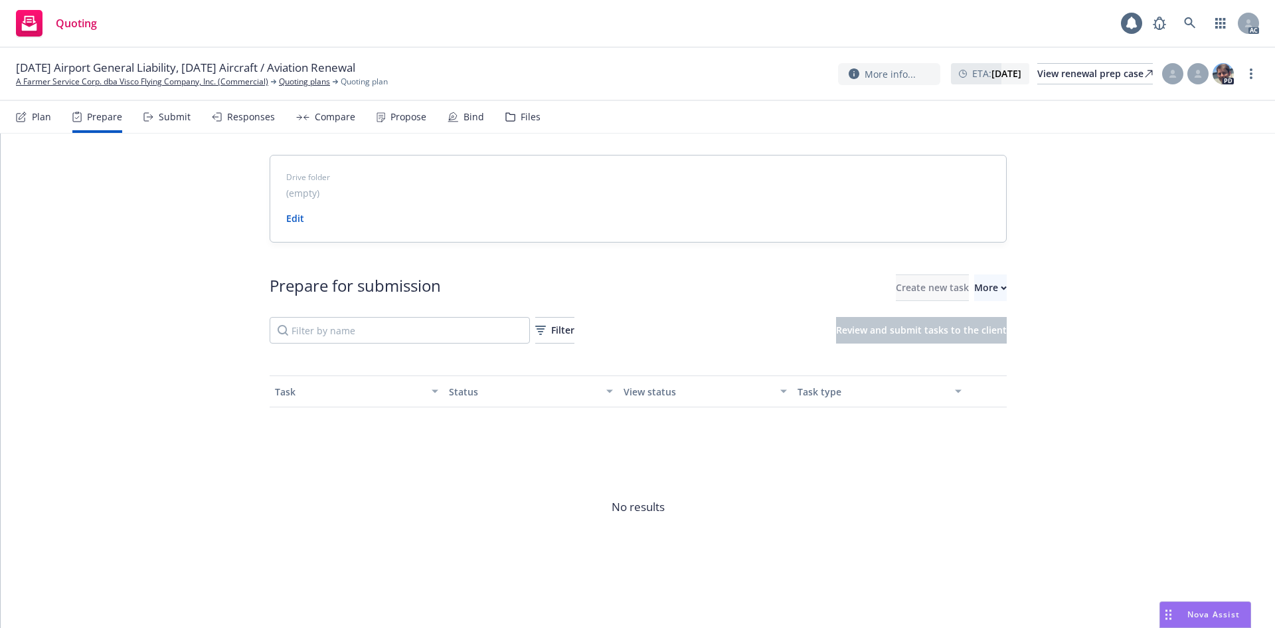
click at [974, 291] on div "More" at bounding box center [990, 287] width 33 height 25
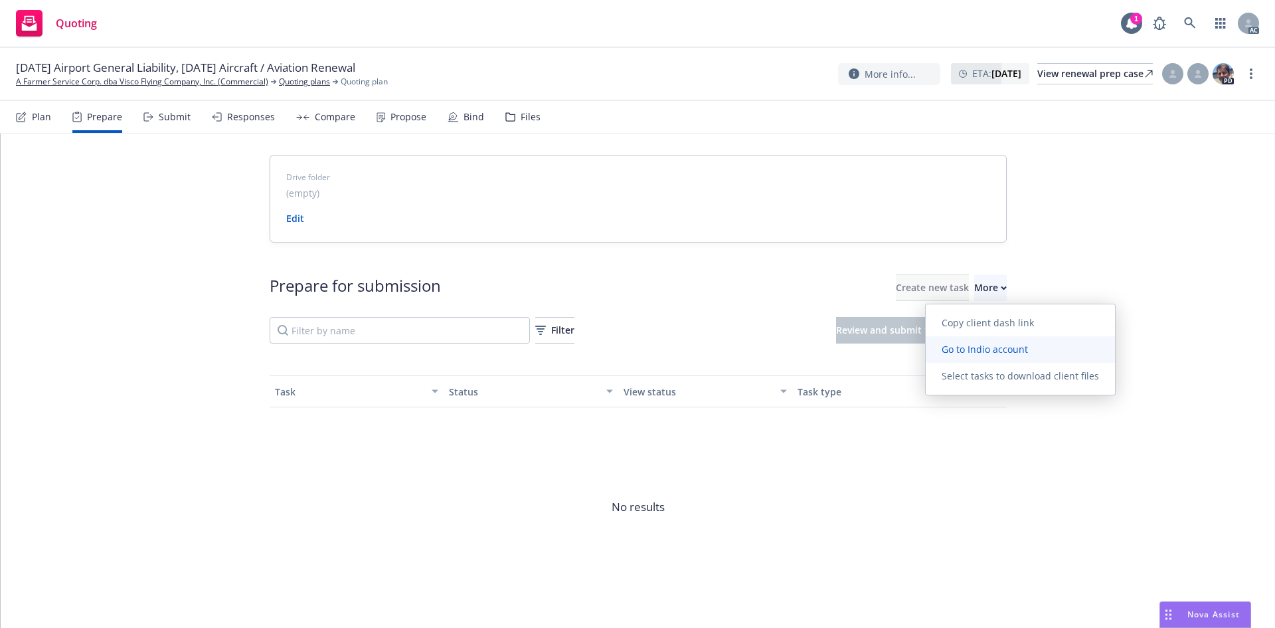
drag, startPoint x: 973, startPoint y: 295, endPoint x: 964, endPoint y: 349, distance: 54.5
click at [964, 349] on span "Go to Indio account" at bounding box center [985, 349] width 118 height 13
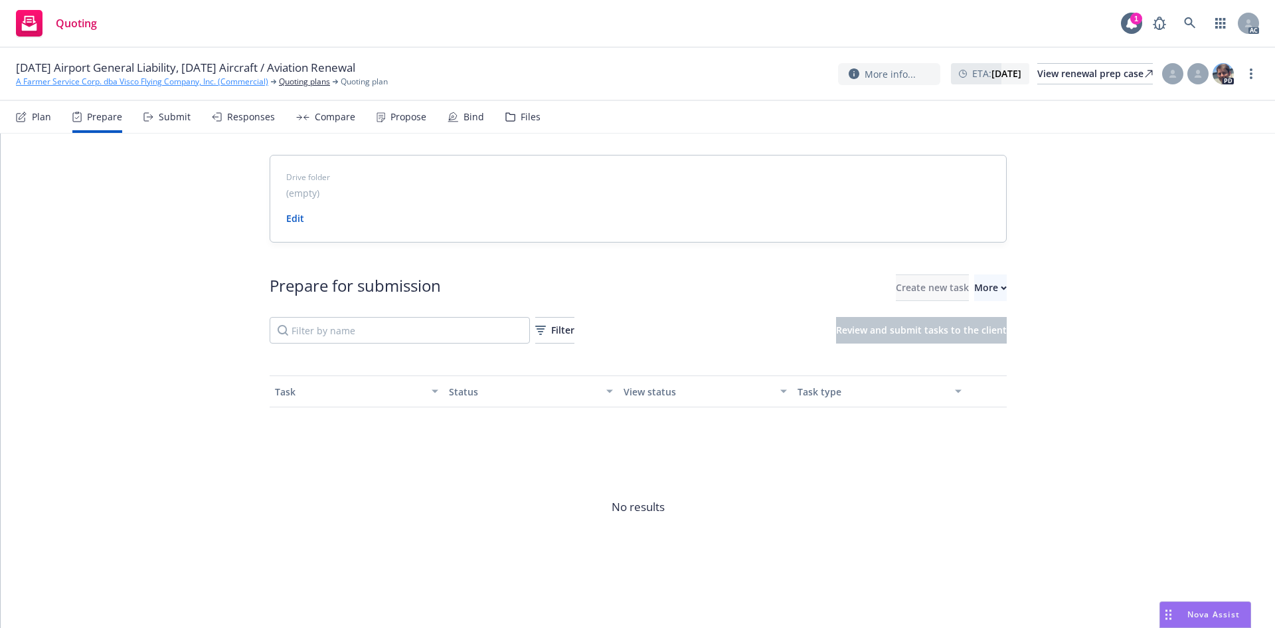
click at [56, 83] on link "A Farmer Service Corp. dba Visco Flying Company, Inc. (Commercial)" at bounding box center [142, 82] width 252 height 12
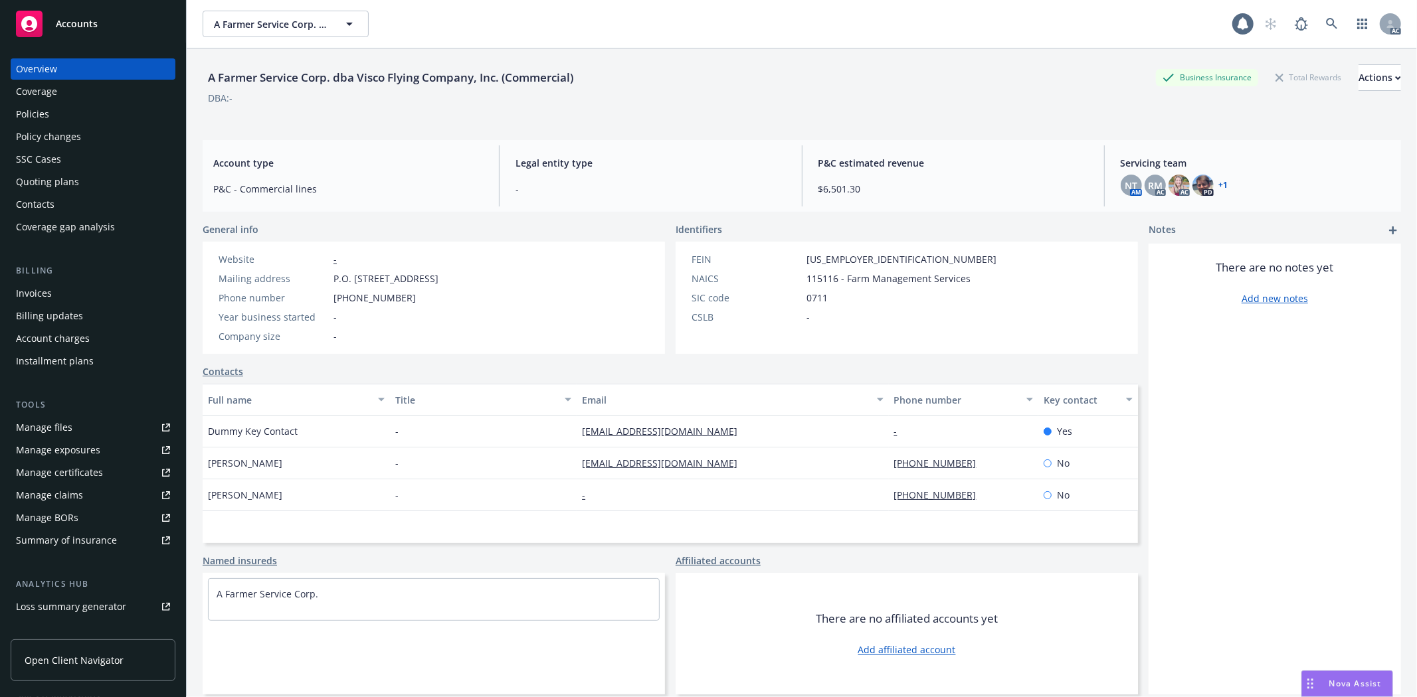
click at [36, 122] on div "Policies" at bounding box center [32, 114] width 33 height 21
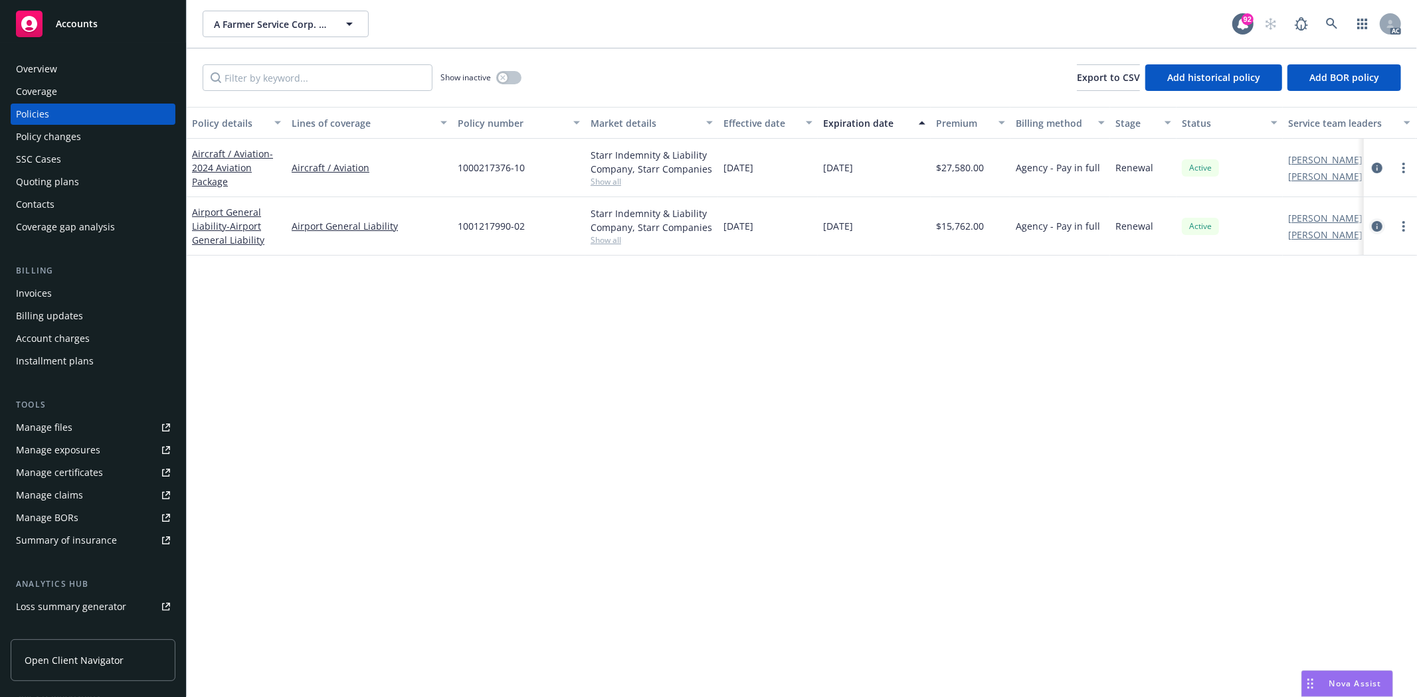
click at [1378, 226] on icon "circleInformation" at bounding box center [1377, 226] width 11 height 11
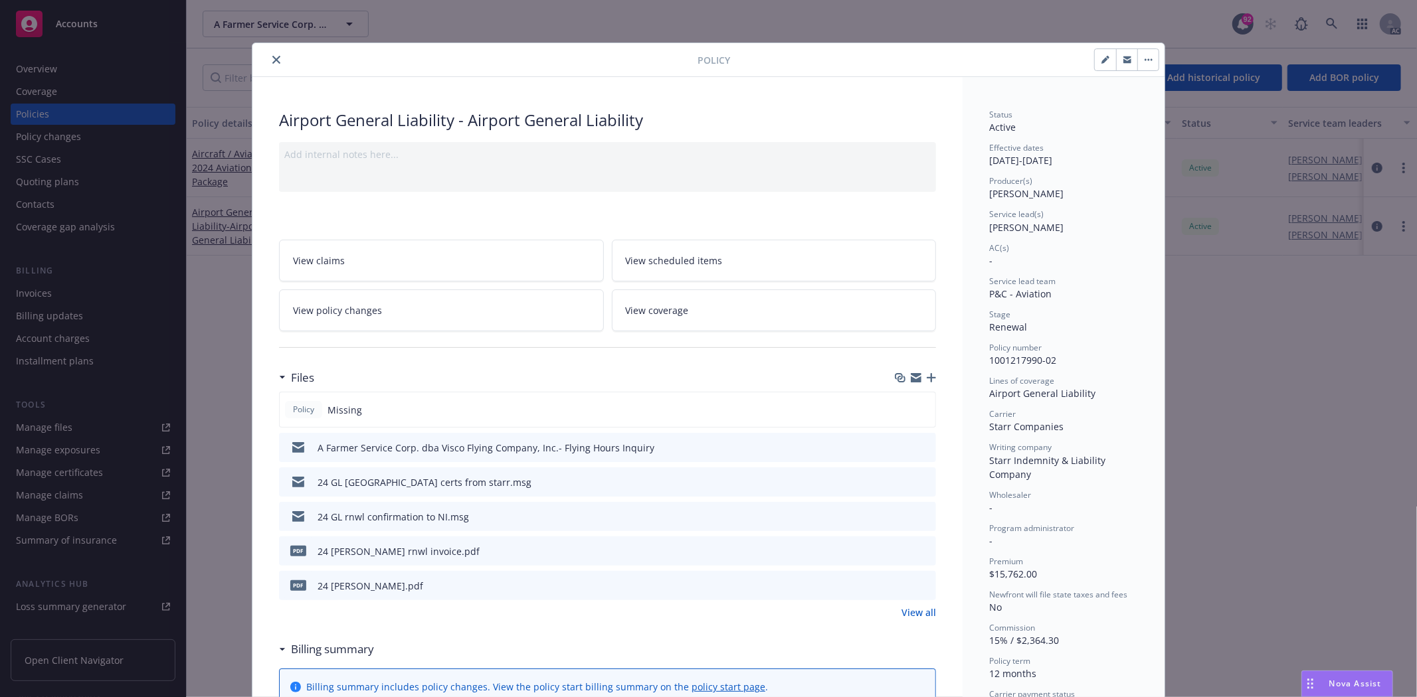
scroll to position [221, 0]
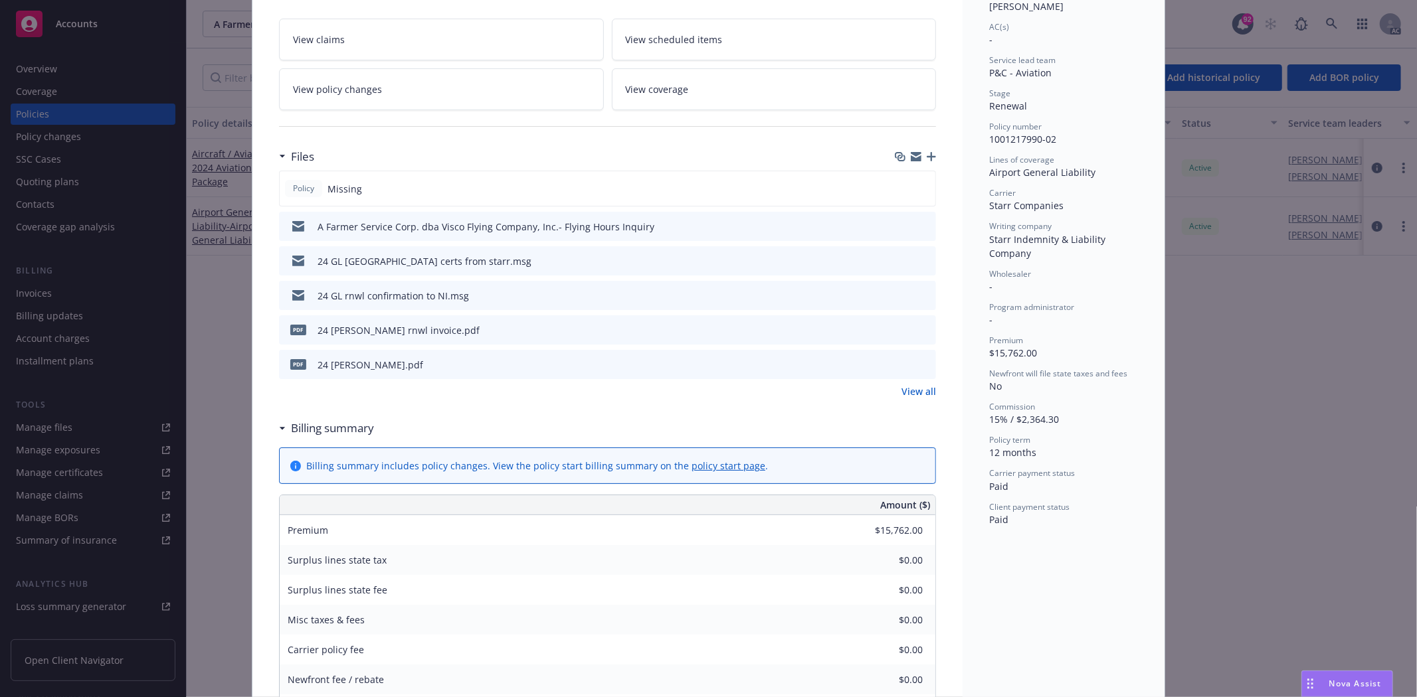
click at [918, 399] on link "View all" at bounding box center [918, 392] width 35 height 14
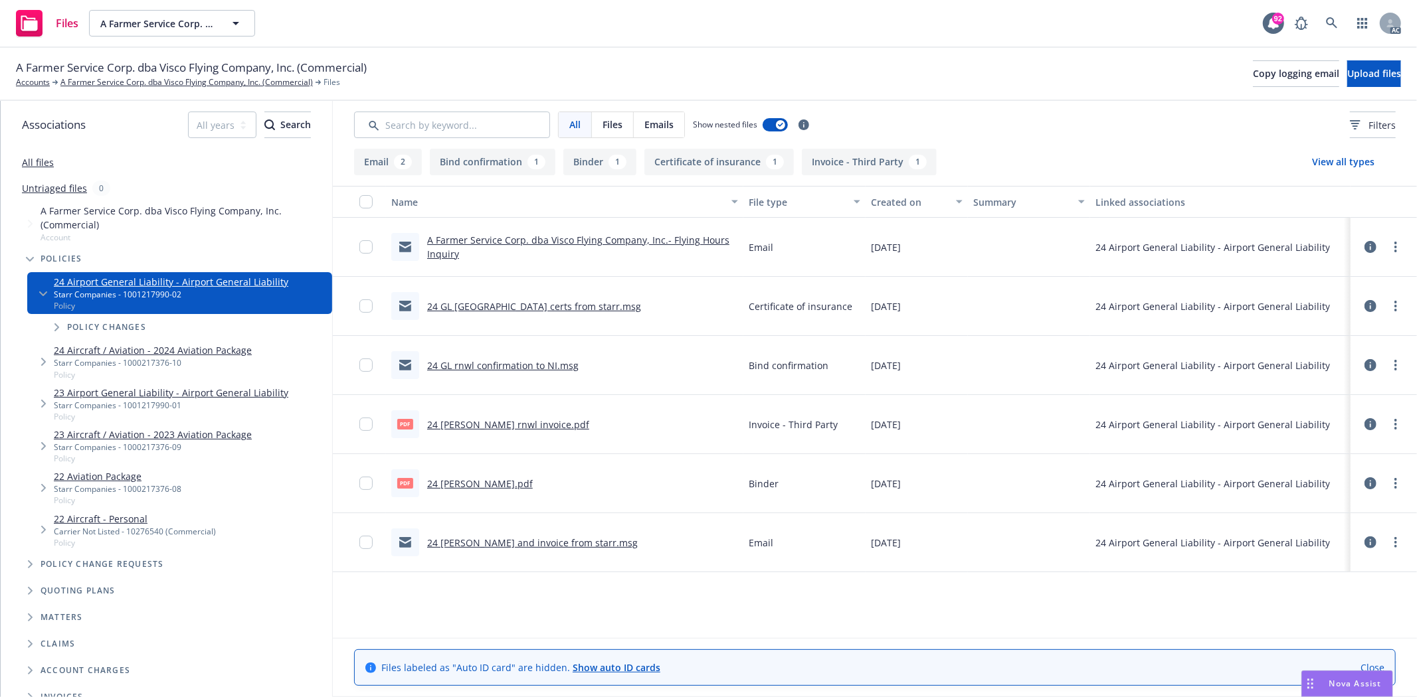
click at [479, 482] on link "24 [PERSON_NAME].pdf" at bounding box center [480, 484] width 106 height 13
click at [160, 74] on span "A Farmer Service Corp. dba Visco Flying Company, Inc. (Commercial)" at bounding box center [191, 67] width 351 height 17
click at [246, 88] on link "A Farmer Service Corp. dba Visco Flying Company, Inc. (Commercial)" at bounding box center [186, 82] width 252 height 12
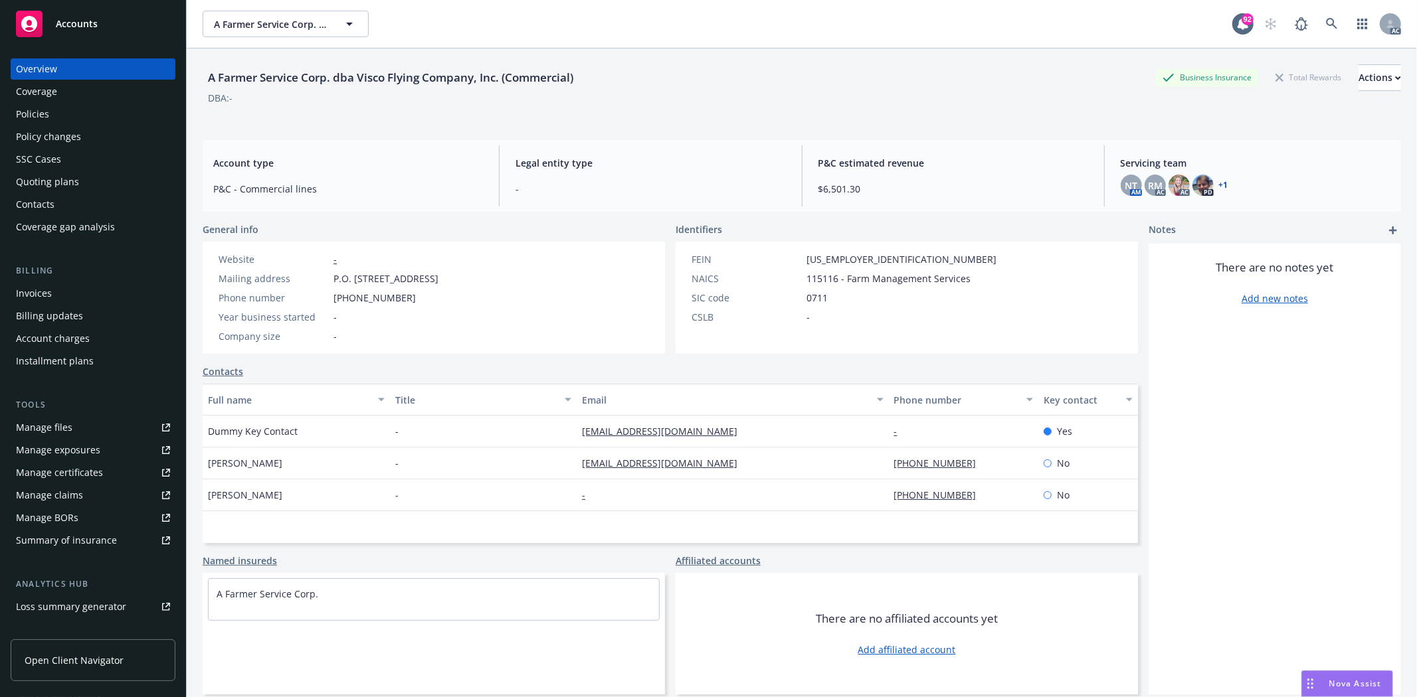
click at [50, 113] on div "Policies" at bounding box center [93, 114] width 154 height 21
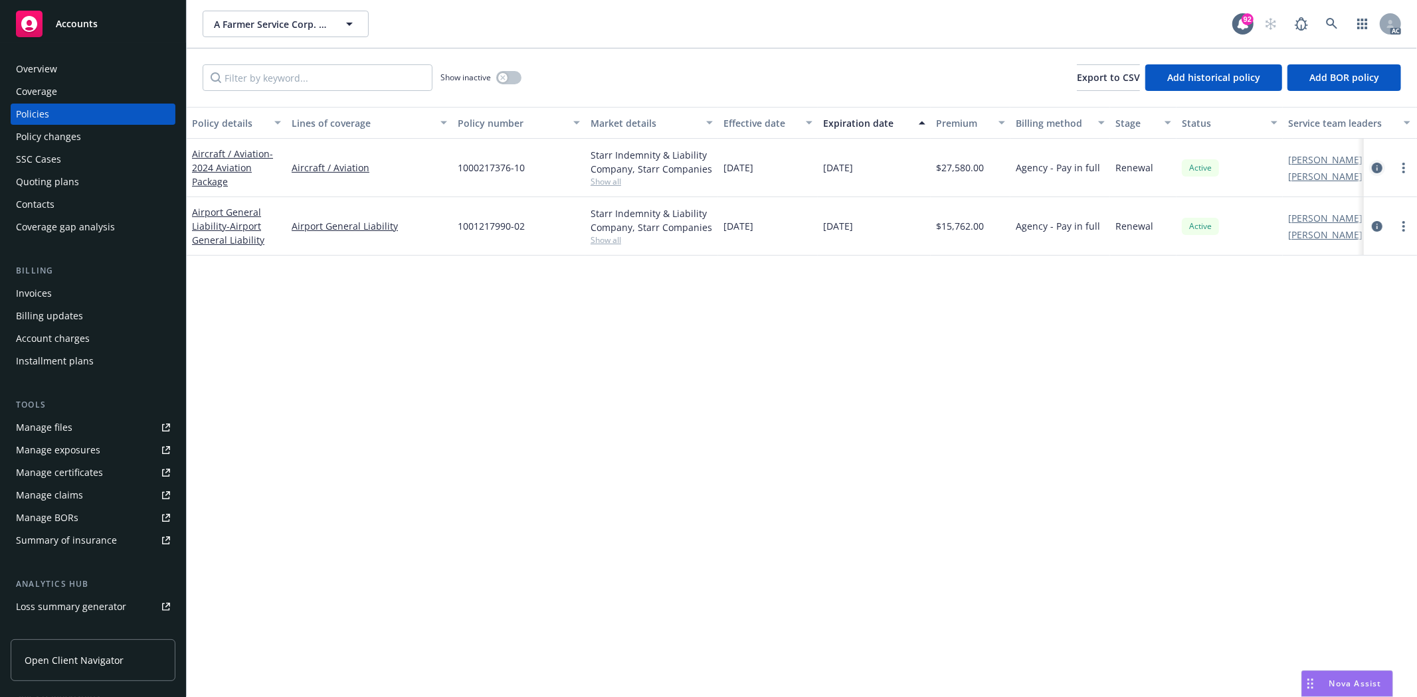
click at [1373, 167] on icon "circleInformation" at bounding box center [1377, 168] width 11 height 11
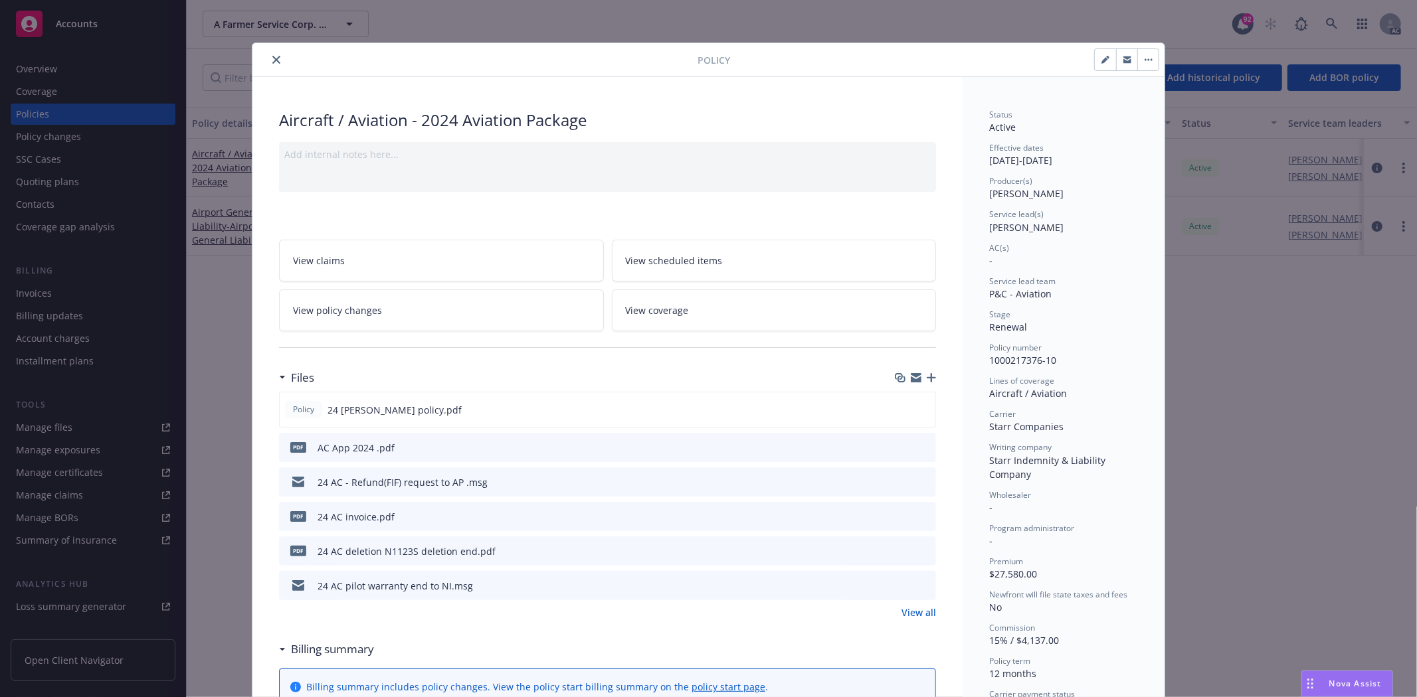
scroll to position [221, 0]
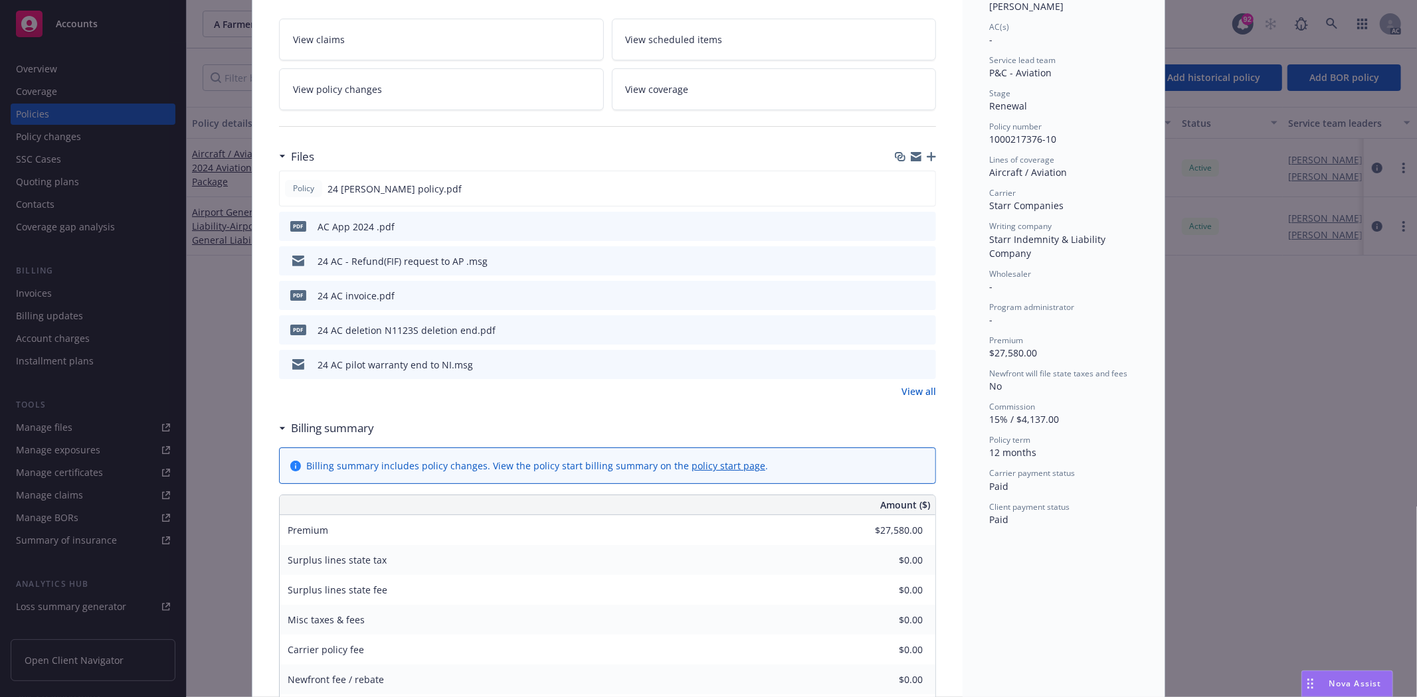
click at [892, 382] on div "Policy 24 AC Starr policy.pdf pdf AC App 2024 .pdf 24 AC - Refund(FIF) request …" at bounding box center [607, 285] width 657 height 228
click at [910, 390] on link "View all" at bounding box center [918, 392] width 35 height 14
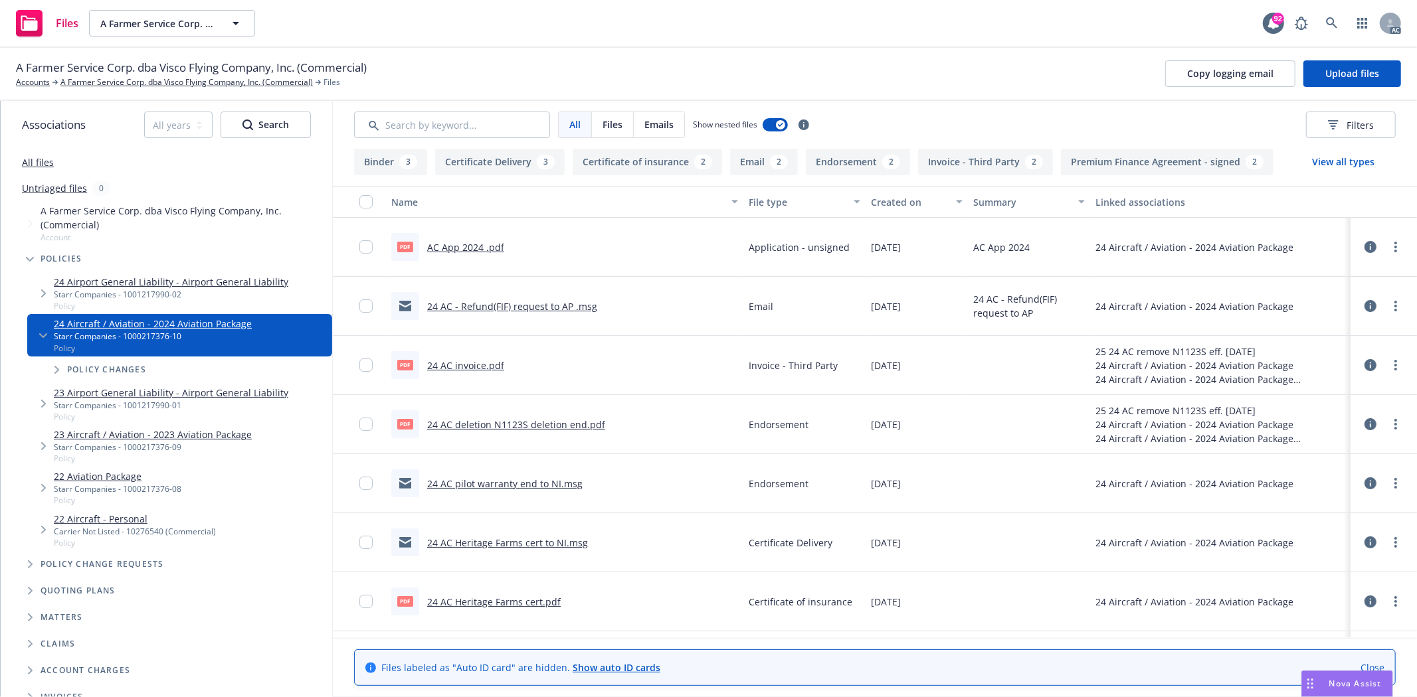
click at [465, 241] on link "AC App 2024 .pdf" at bounding box center [465, 247] width 77 height 13
click at [531, 422] on link "24 AC deletion N1123S deletion end.pdf" at bounding box center [516, 424] width 178 height 13
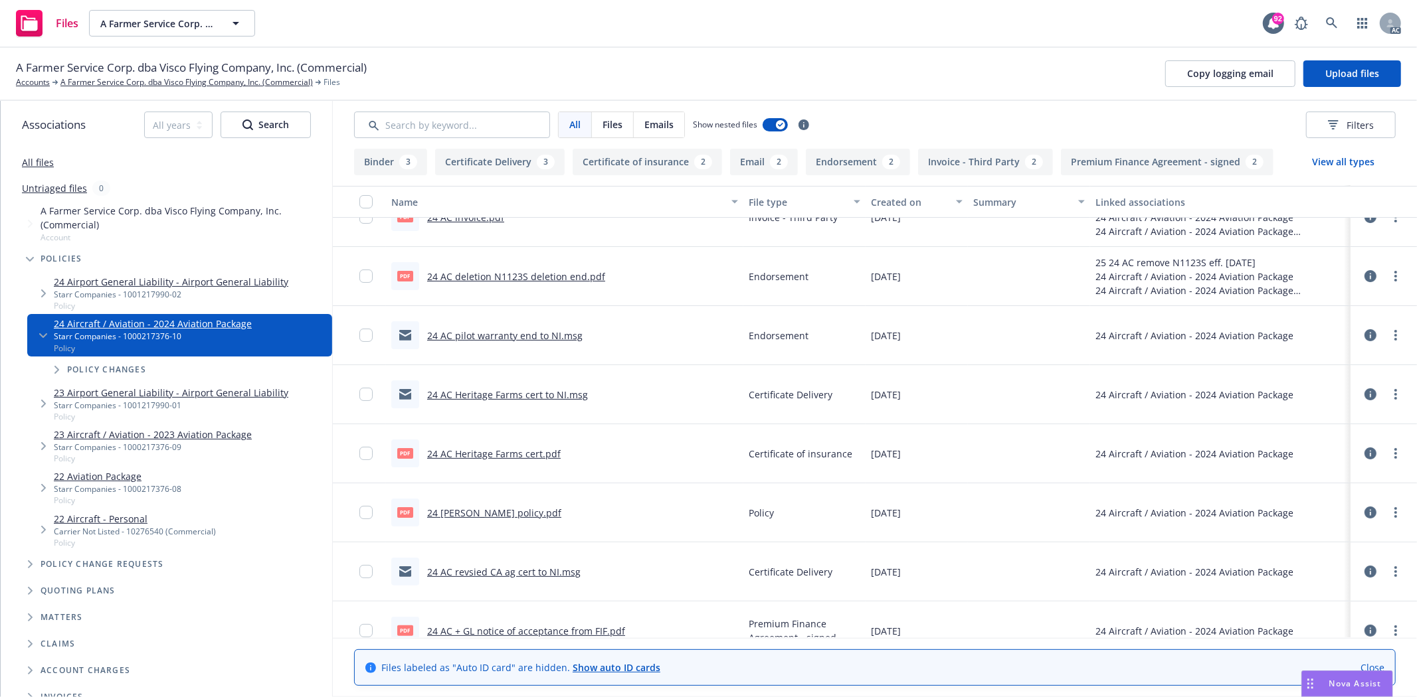
click at [486, 520] on div "pdf 24 [PERSON_NAME] policy.pdf" at bounding box center [476, 513] width 170 height 28
click at [486, 520] on div "pdf 24 AC Starr policy.pdf" at bounding box center [476, 513] width 170 height 28
click at [486, 518] on link "24 [PERSON_NAME] policy.pdf" at bounding box center [494, 513] width 134 height 13
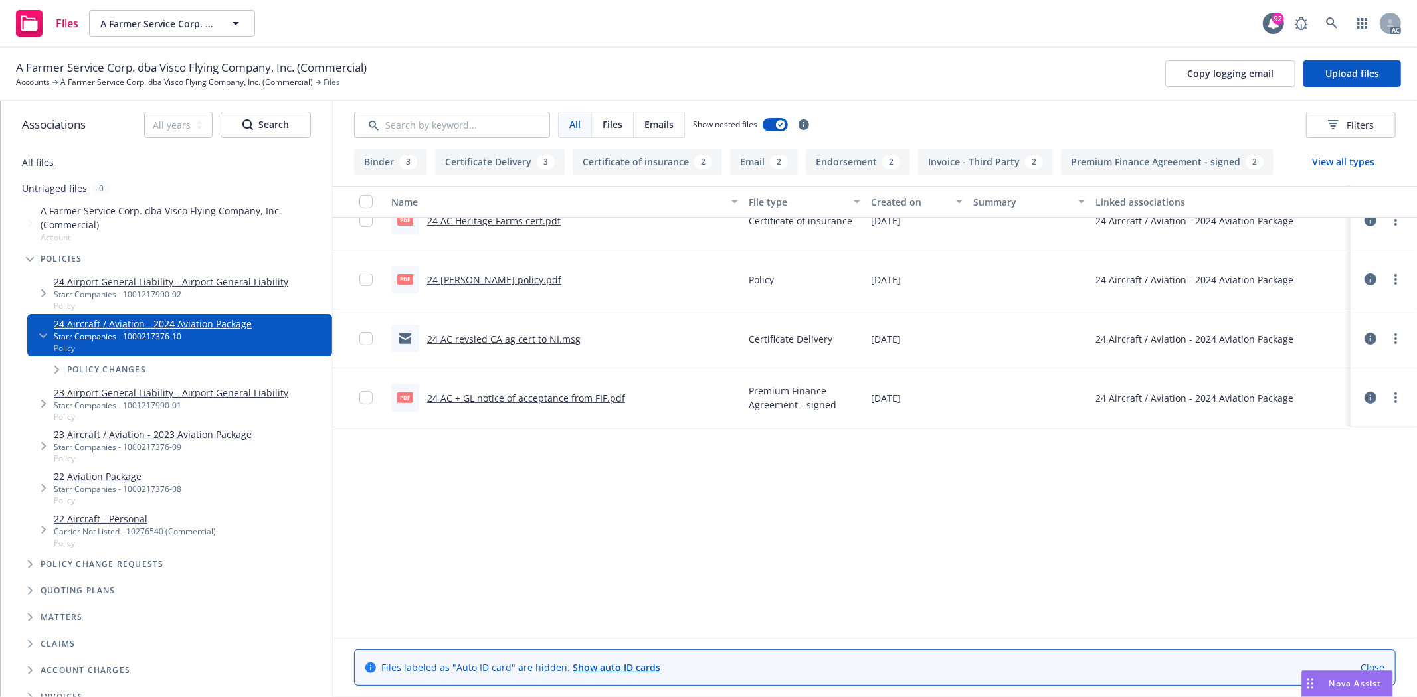
scroll to position [0, 0]
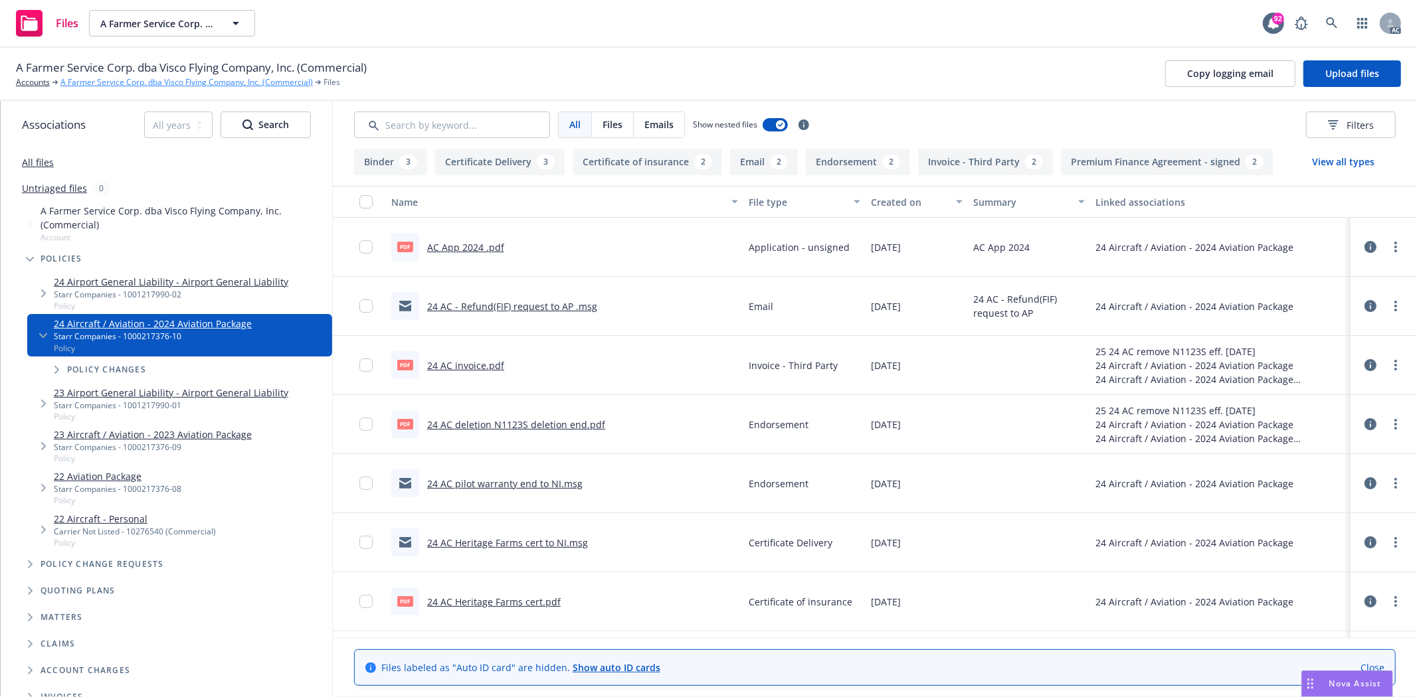
click at [178, 82] on link "A Farmer Service Corp. dba Visco Flying Company, Inc. (Commercial)" at bounding box center [186, 82] width 252 height 12
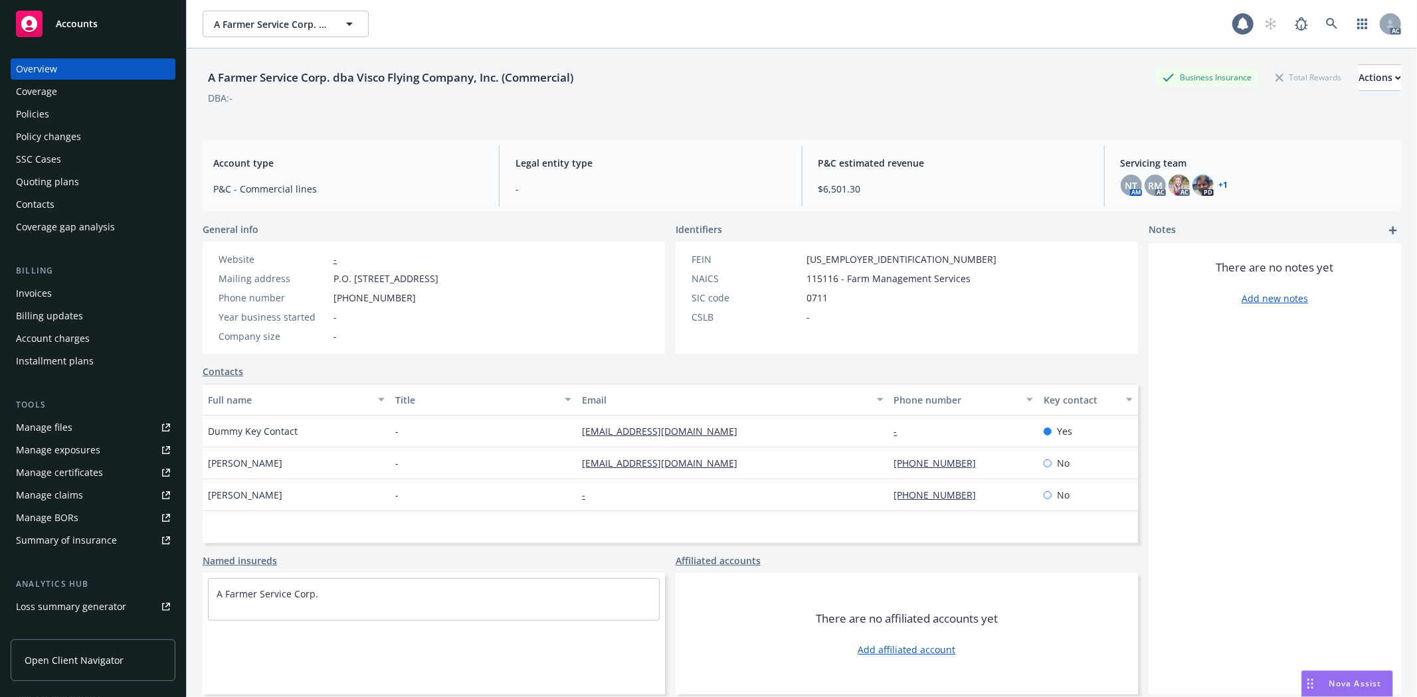
scroll to position [145, 0]
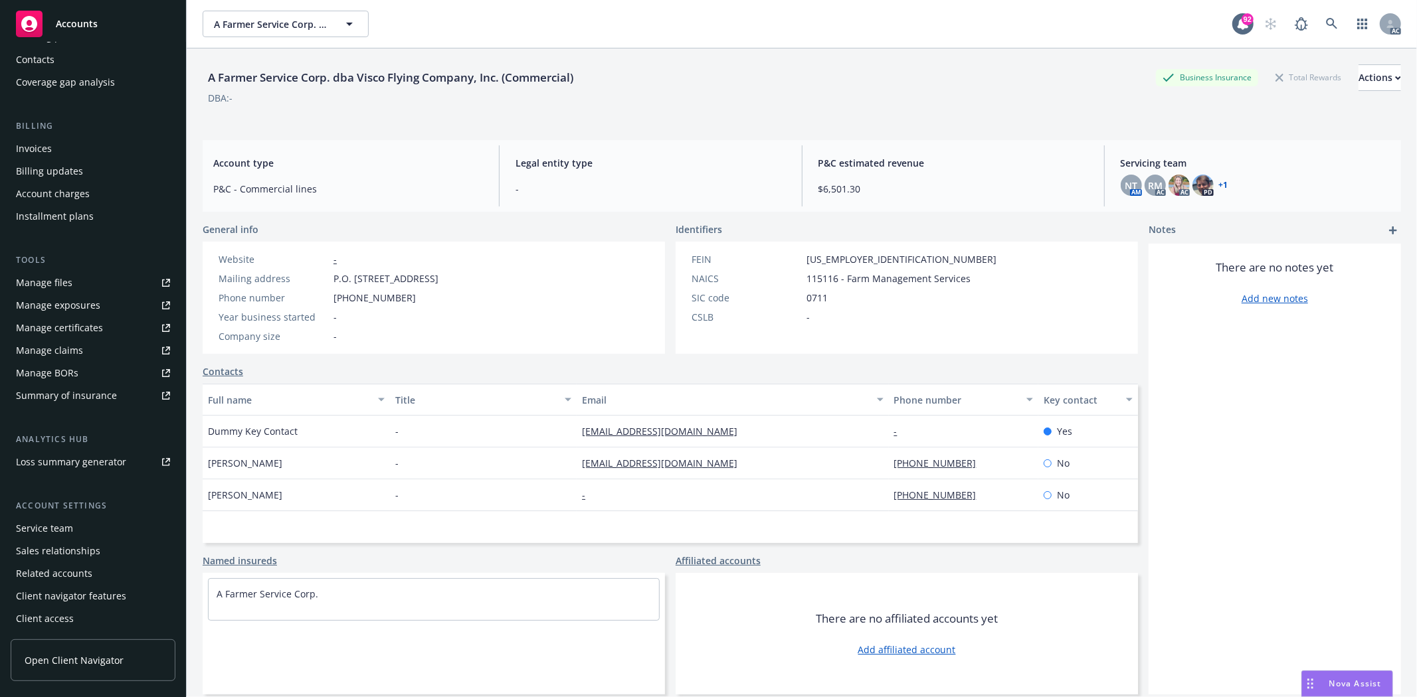
click at [73, 275] on link "Manage files" at bounding box center [93, 282] width 165 height 21
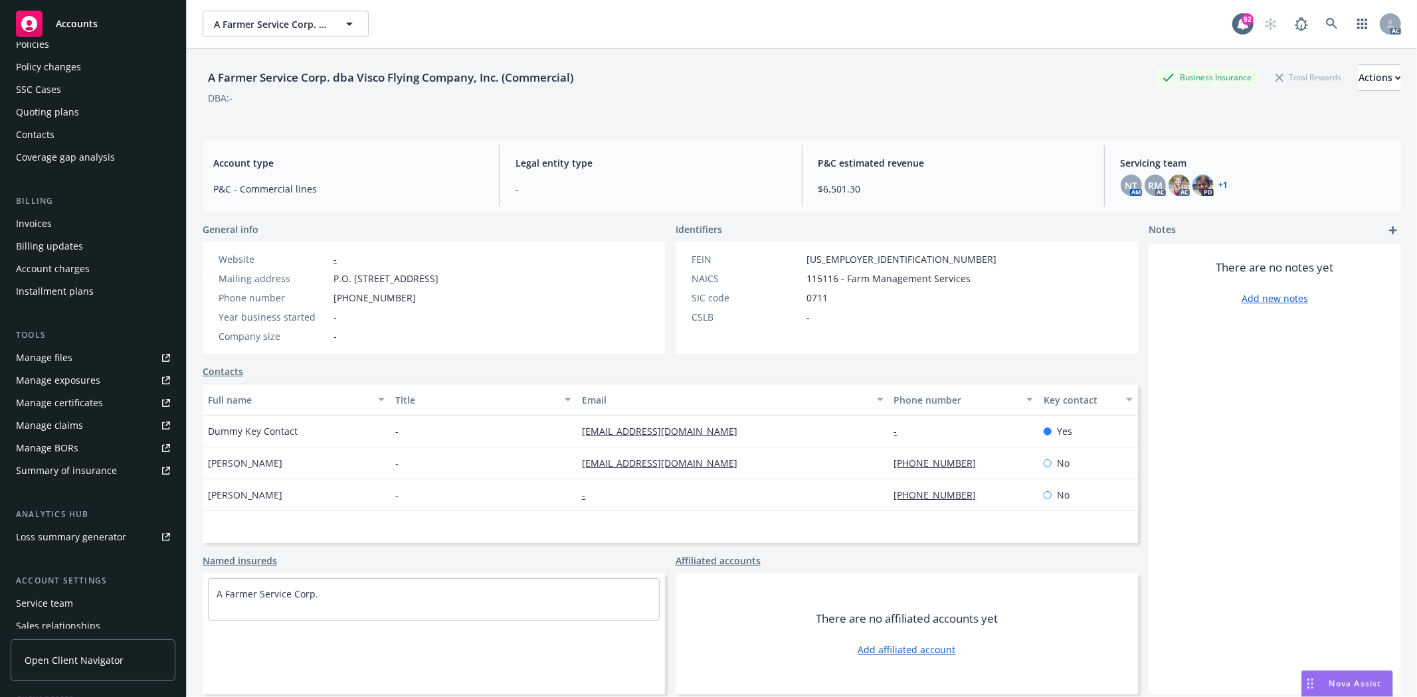
scroll to position [0, 0]
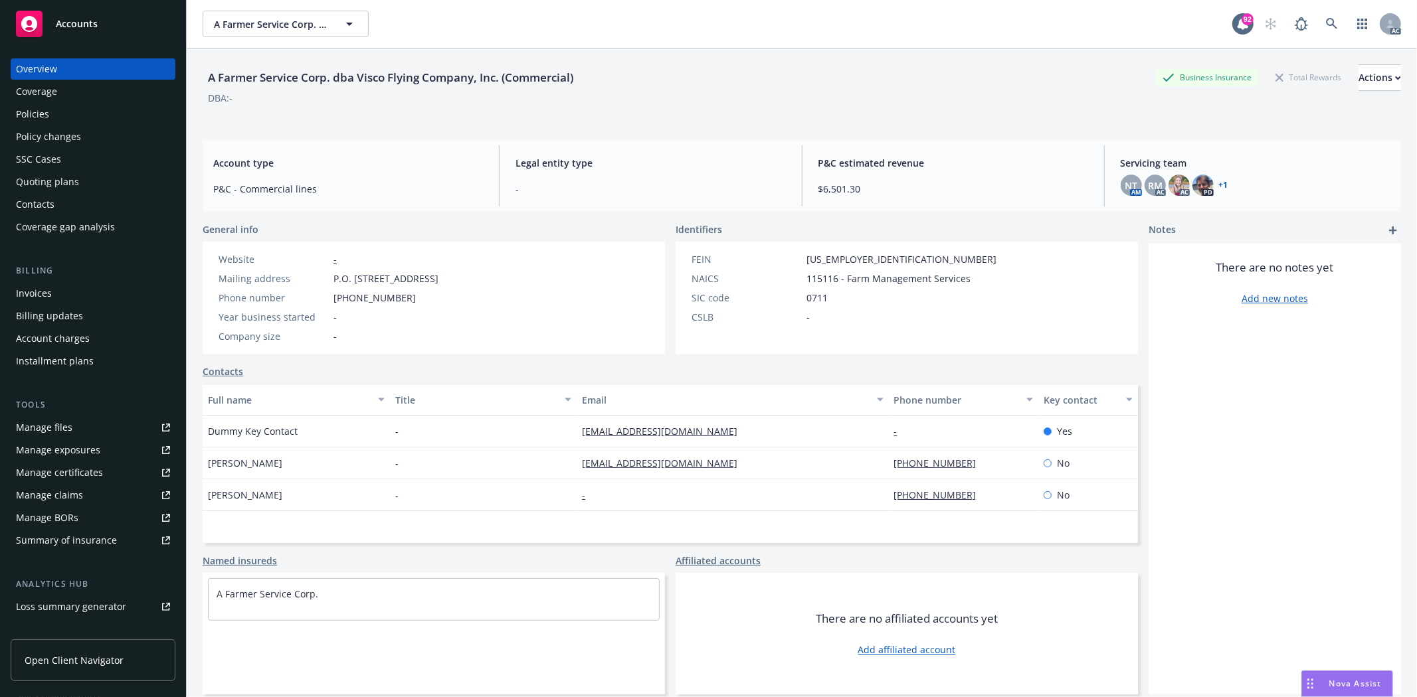
click at [48, 108] on div "Policies" at bounding box center [93, 114] width 154 height 21
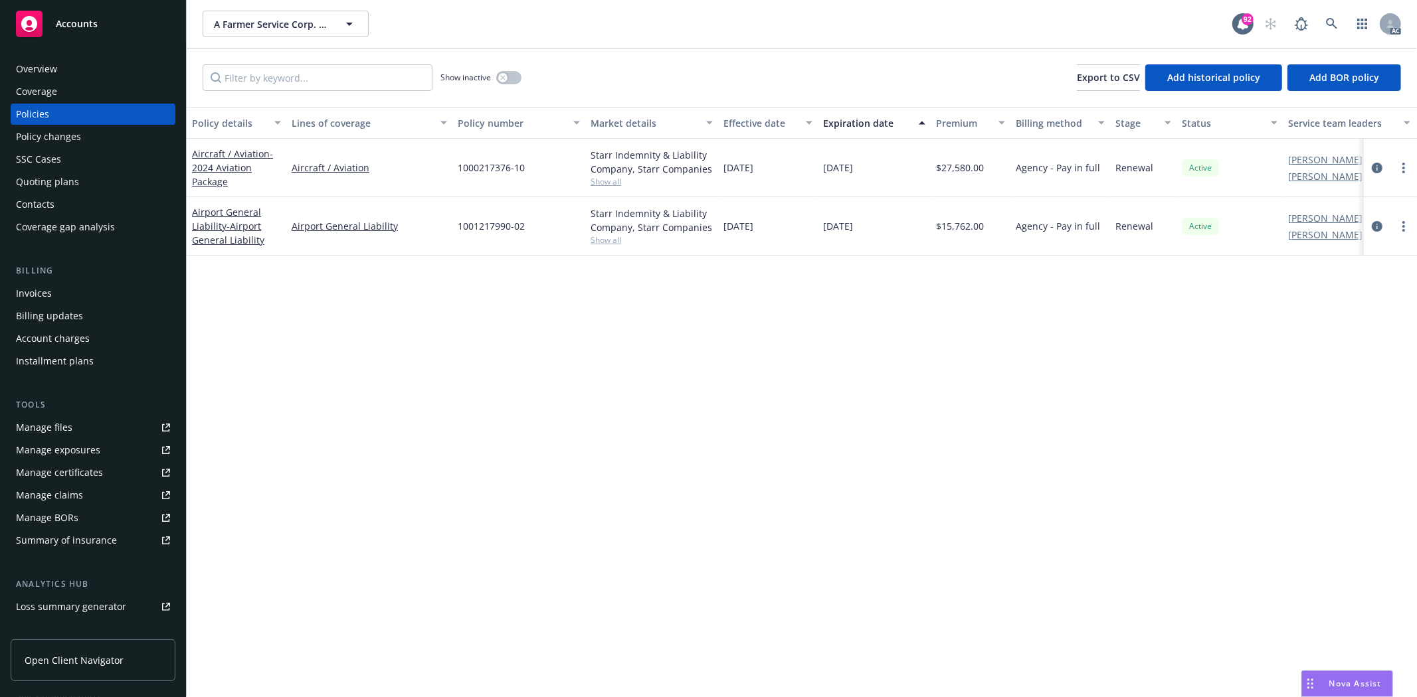
click at [594, 241] on span "Show all" at bounding box center [651, 239] width 122 height 11
click at [68, 71] on div "Overview" at bounding box center [93, 68] width 154 height 21
click at [66, 71] on div "Overview" at bounding box center [93, 68] width 154 height 21
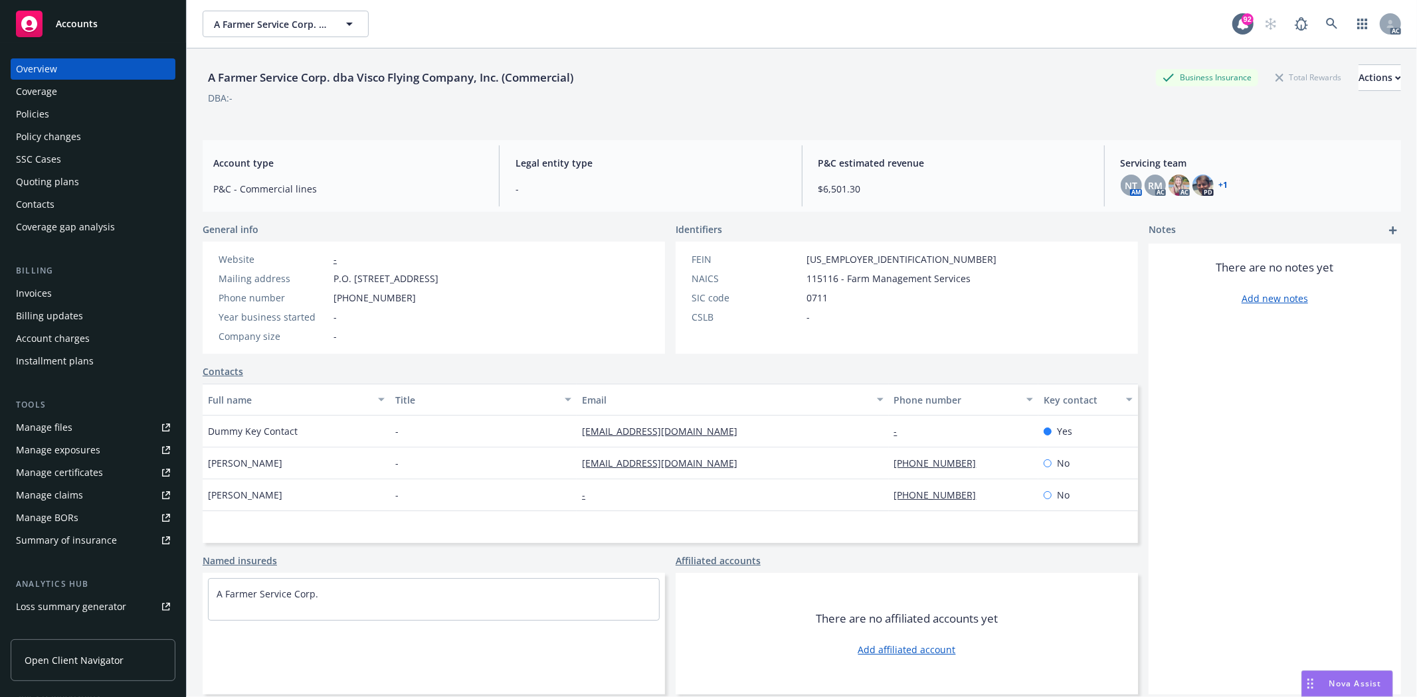
click at [68, 108] on div "Policies" at bounding box center [93, 114] width 154 height 21
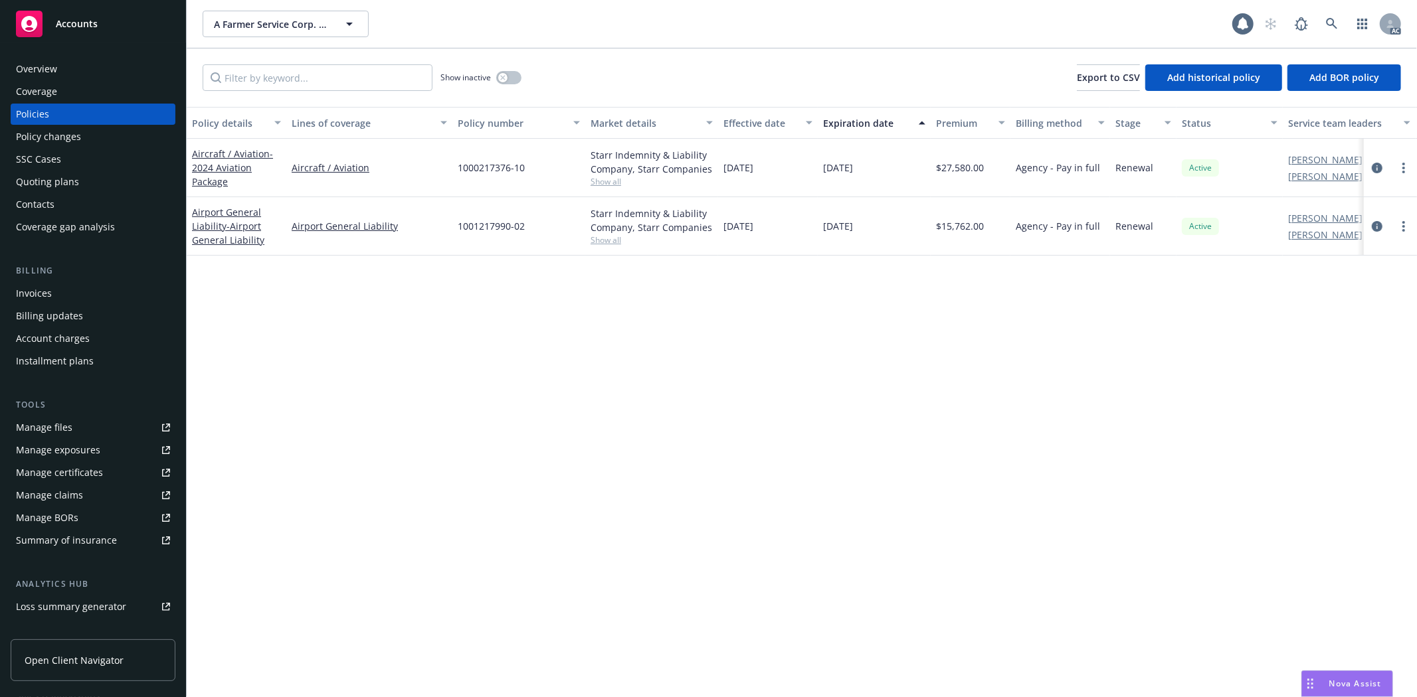
click at [68, 108] on div "Policies" at bounding box center [93, 114] width 154 height 21
click at [62, 453] on div "Manage exposures" at bounding box center [58, 450] width 84 height 21
click at [1375, 165] on icon "circleInformation" at bounding box center [1377, 168] width 11 height 11
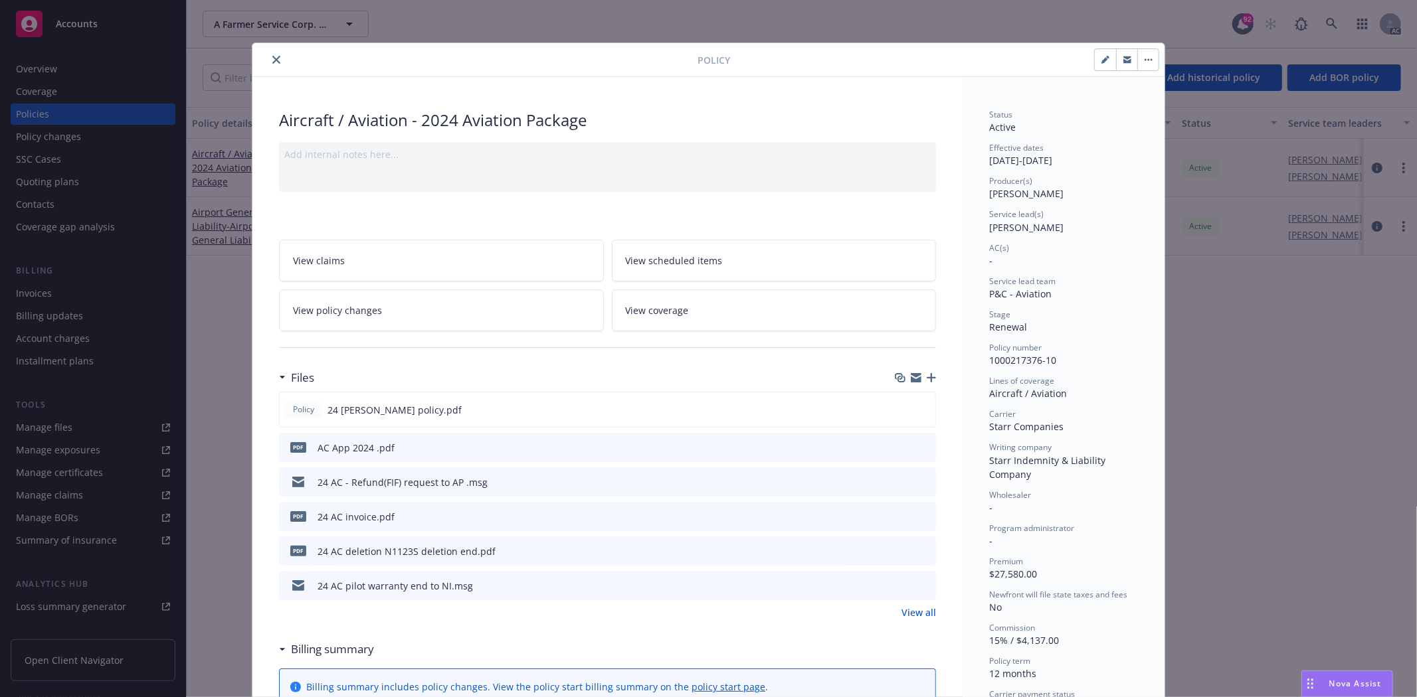
click at [919, 612] on link "View all" at bounding box center [918, 613] width 35 height 14
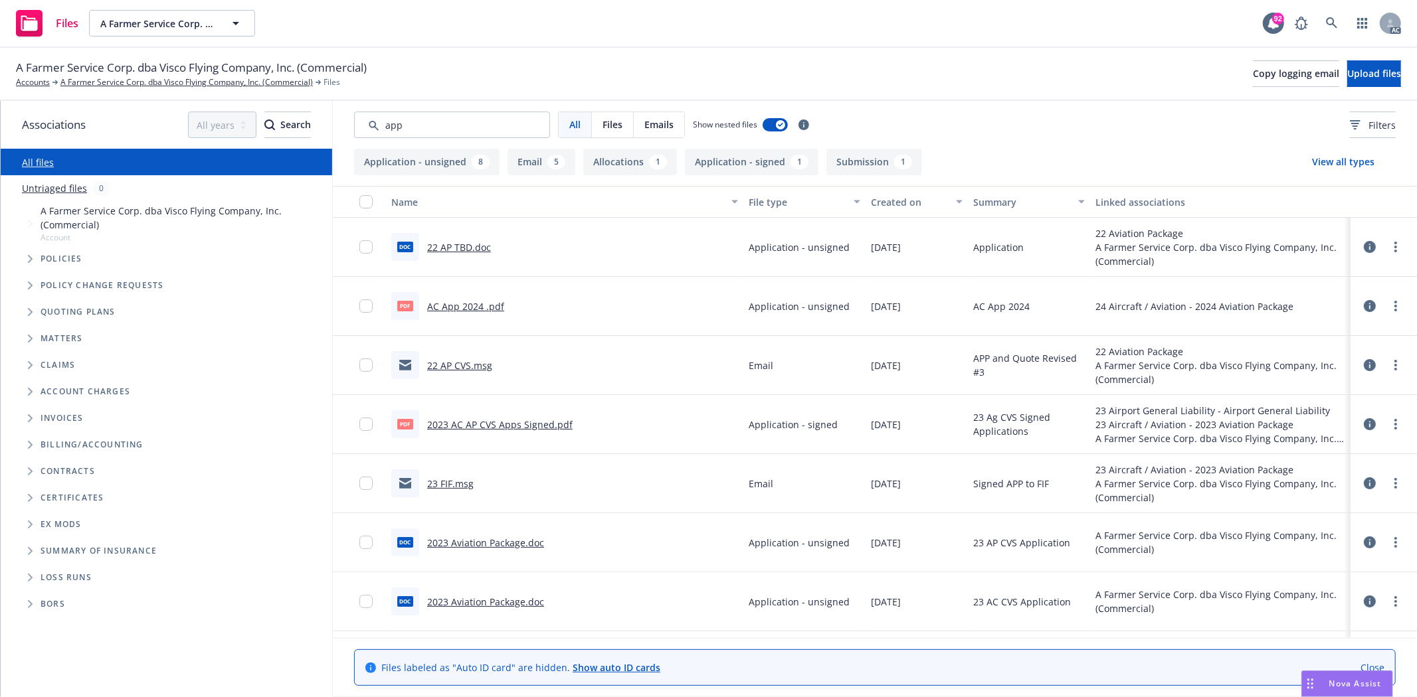
type input "app"
click at [887, 195] on div "Created on" at bounding box center [909, 202] width 77 height 14
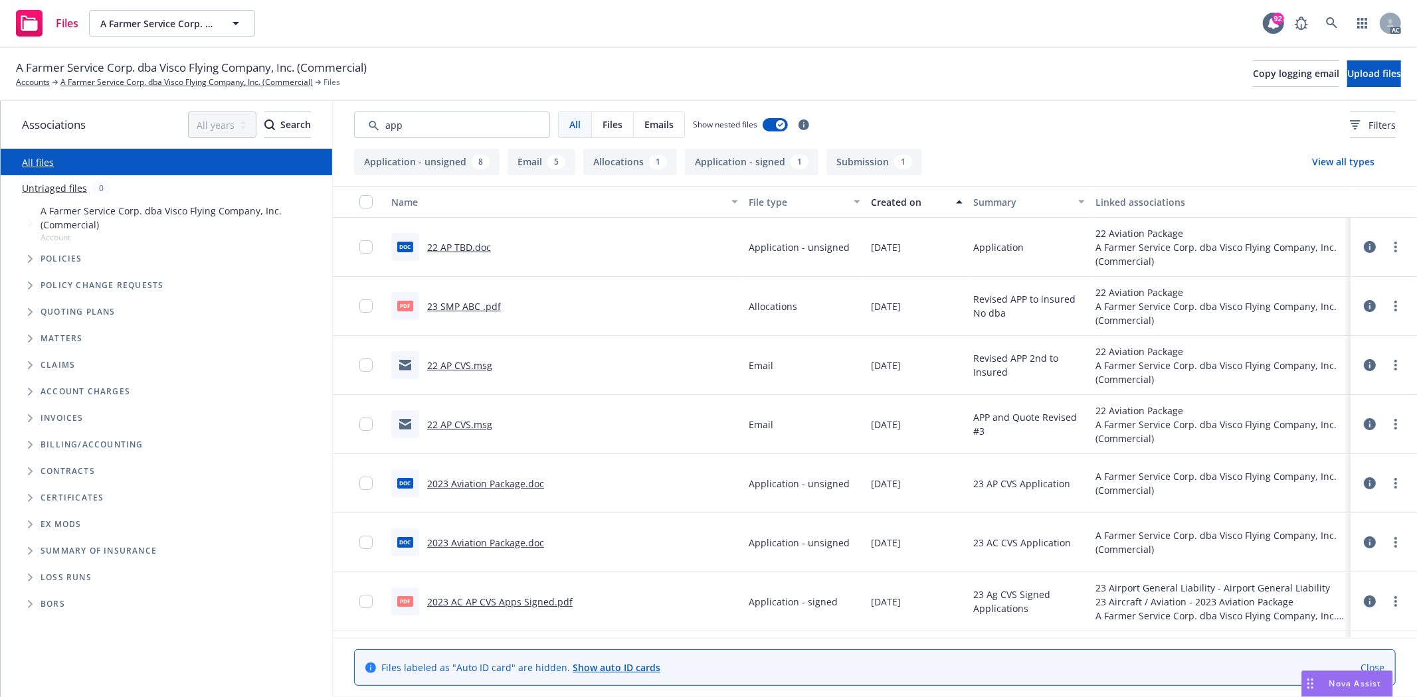
click at [887, 195] on div "Created on" at bounding box center [909, 202] width 77 height 14
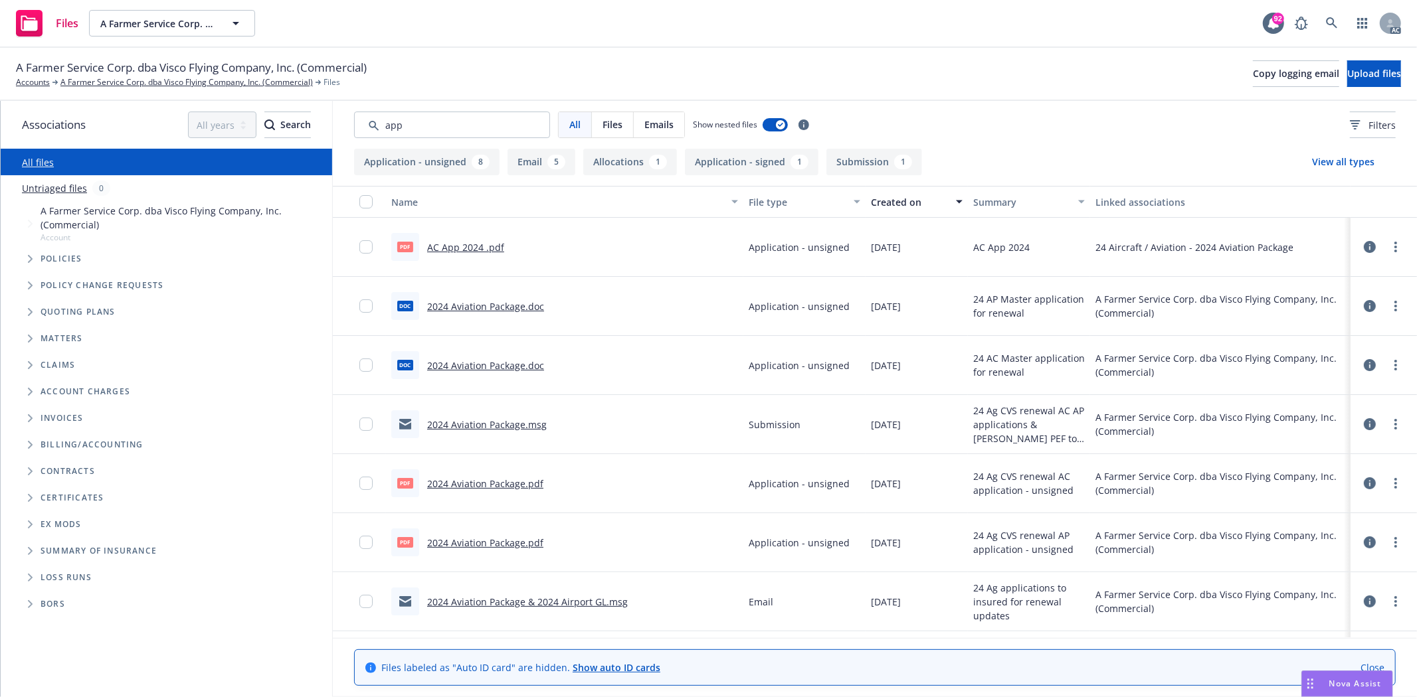
click at [462, 301] on link "2024 Aviation Package.doc" at bounding box center [485, 306] width 117 height 13
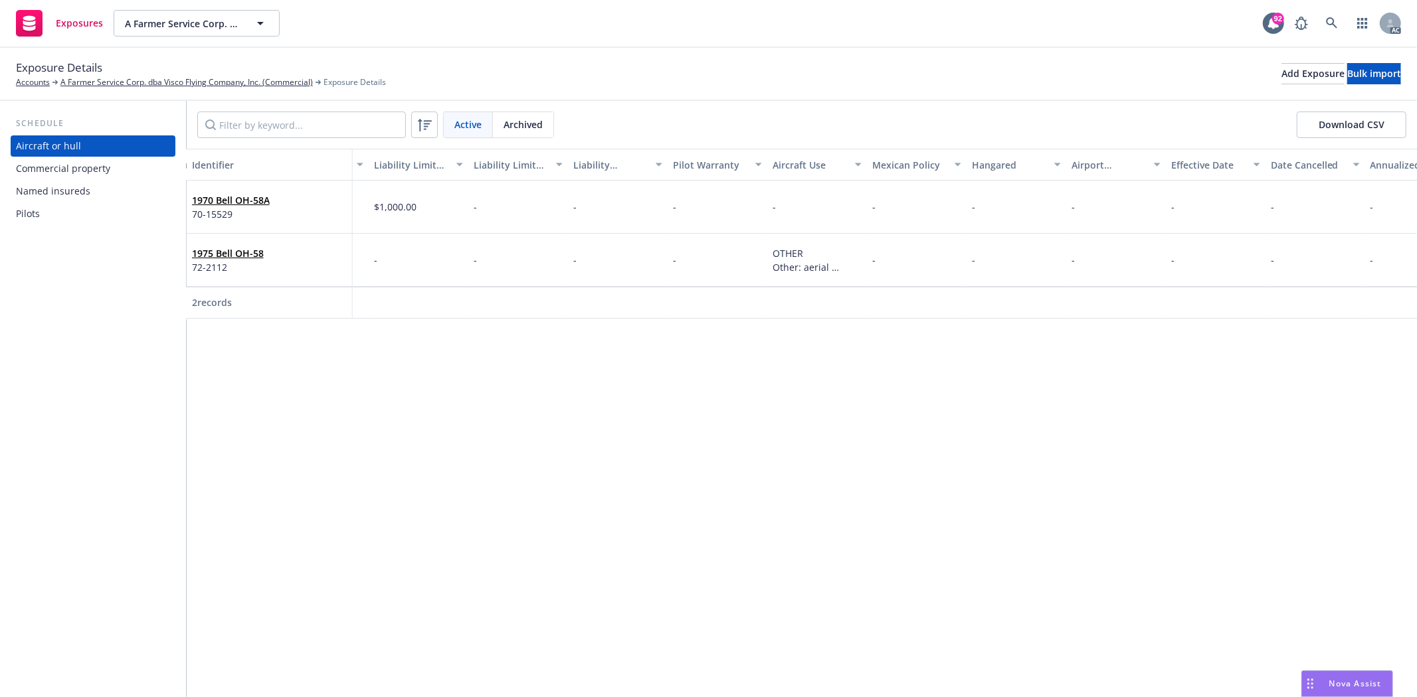
scroll to position [0, 1028]
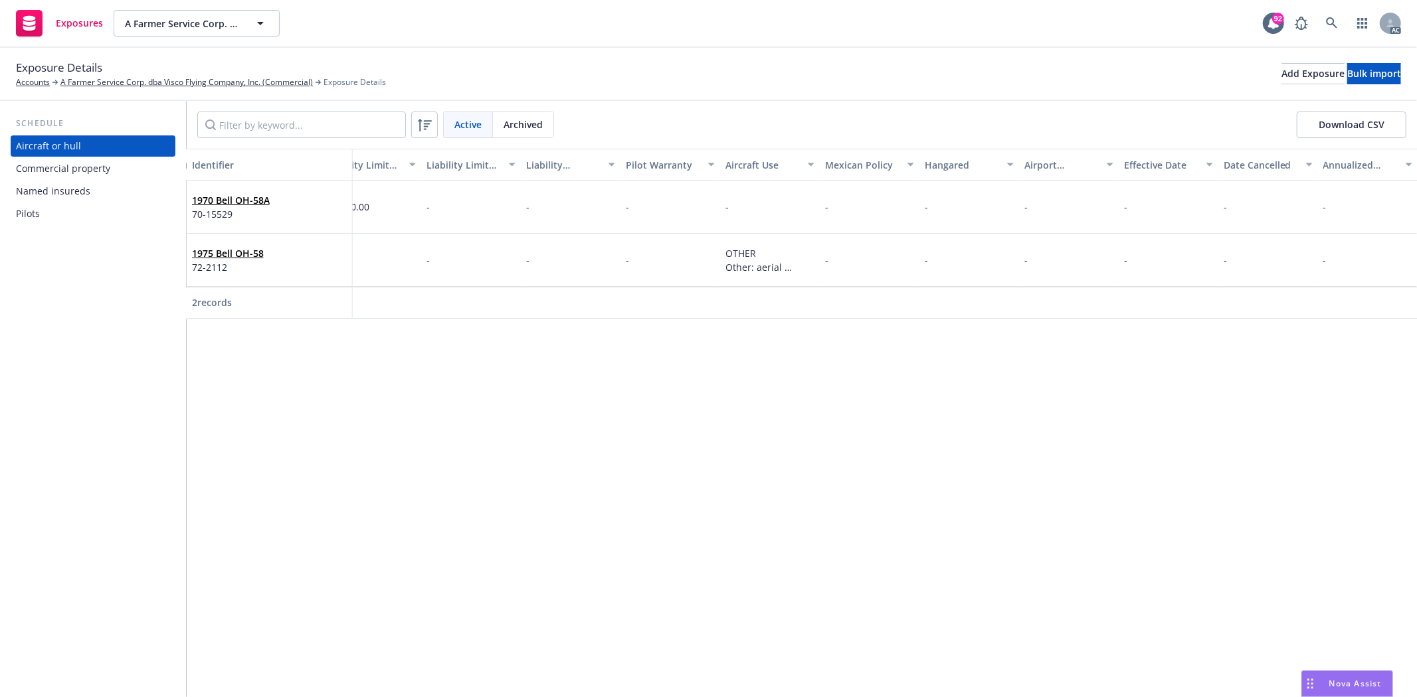
click at [31, 210] on div "Pilots" at bounding box center [28, 213] width 24 height 21
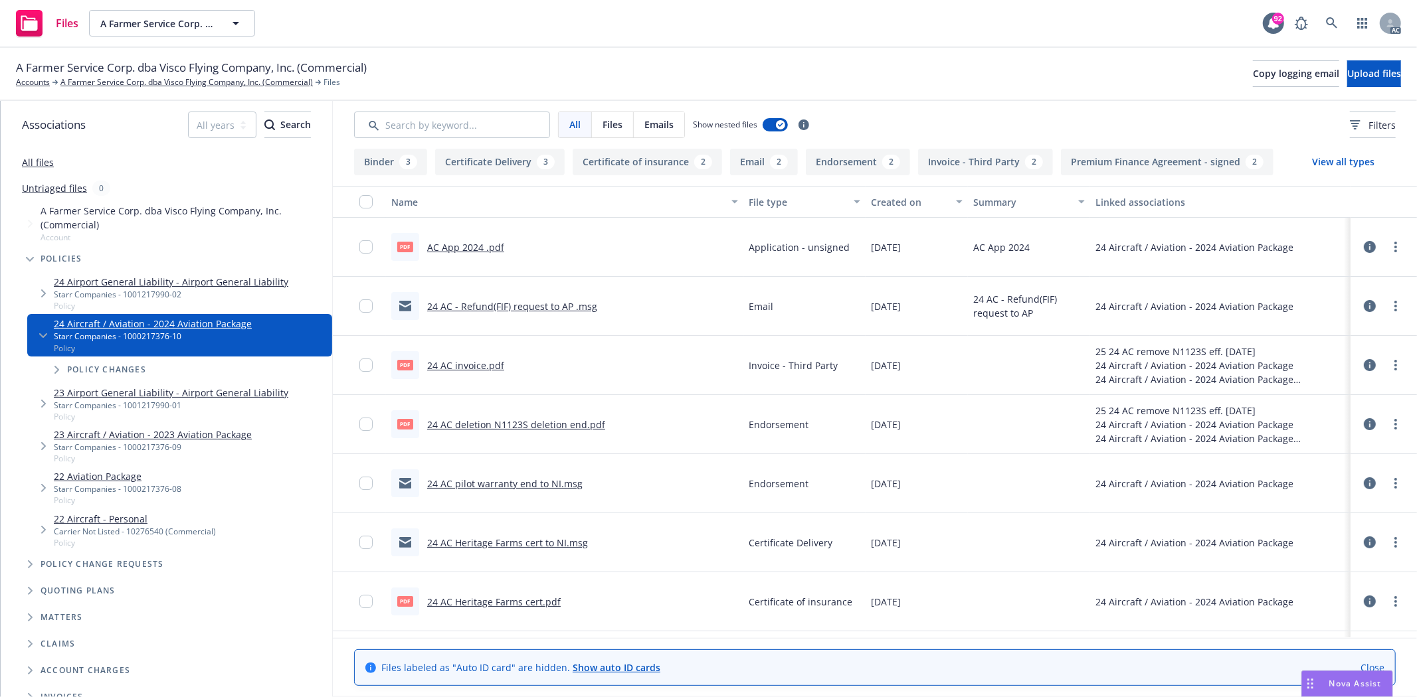
click at [1364, 423] on icon at bounding box center [1370, 424] width 12 height 12
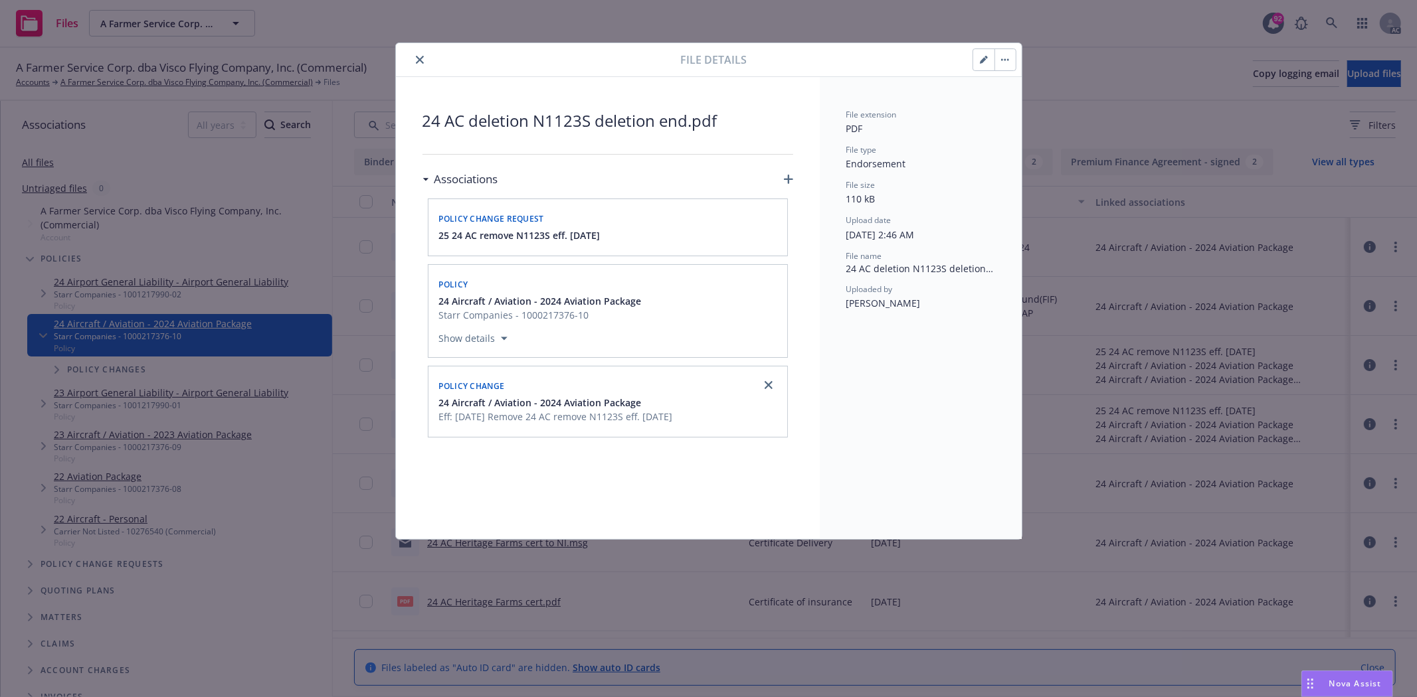
click at [423, 64] on button "close" at bounding box center [420, 60] width 16 height 16
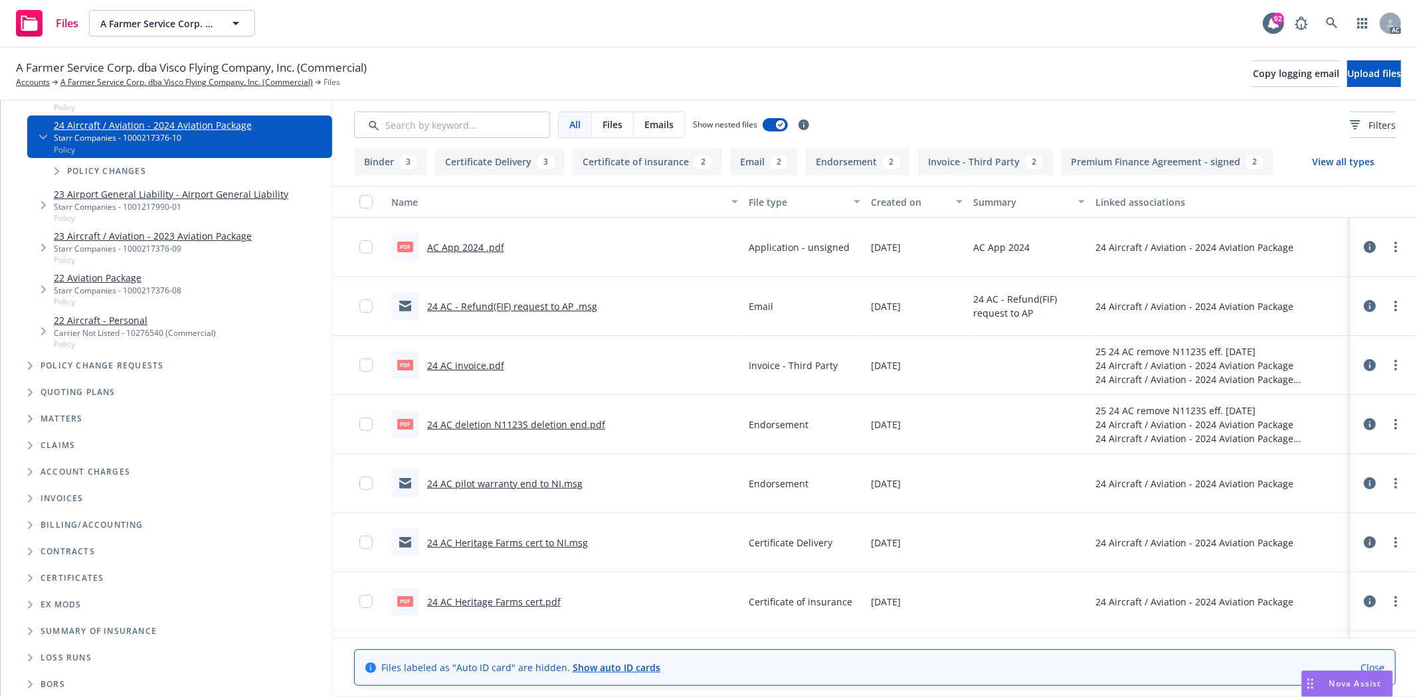
scroll to position [199, 0]
click at [109, 78] on link "A Farmer Service Corp. dba Visco Flying Company, Inc. (Commercial)" at bounding box center [186, 82] width 252 height 12
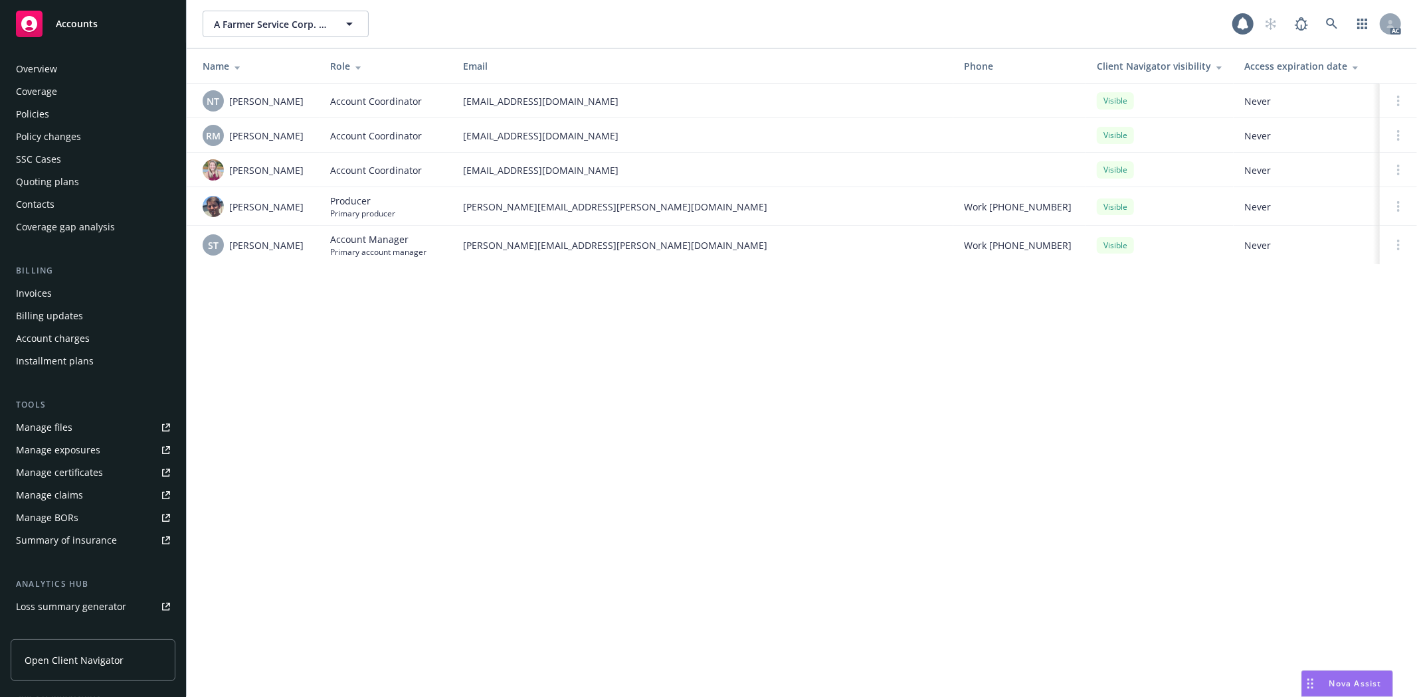
scroll to position [145, 0]
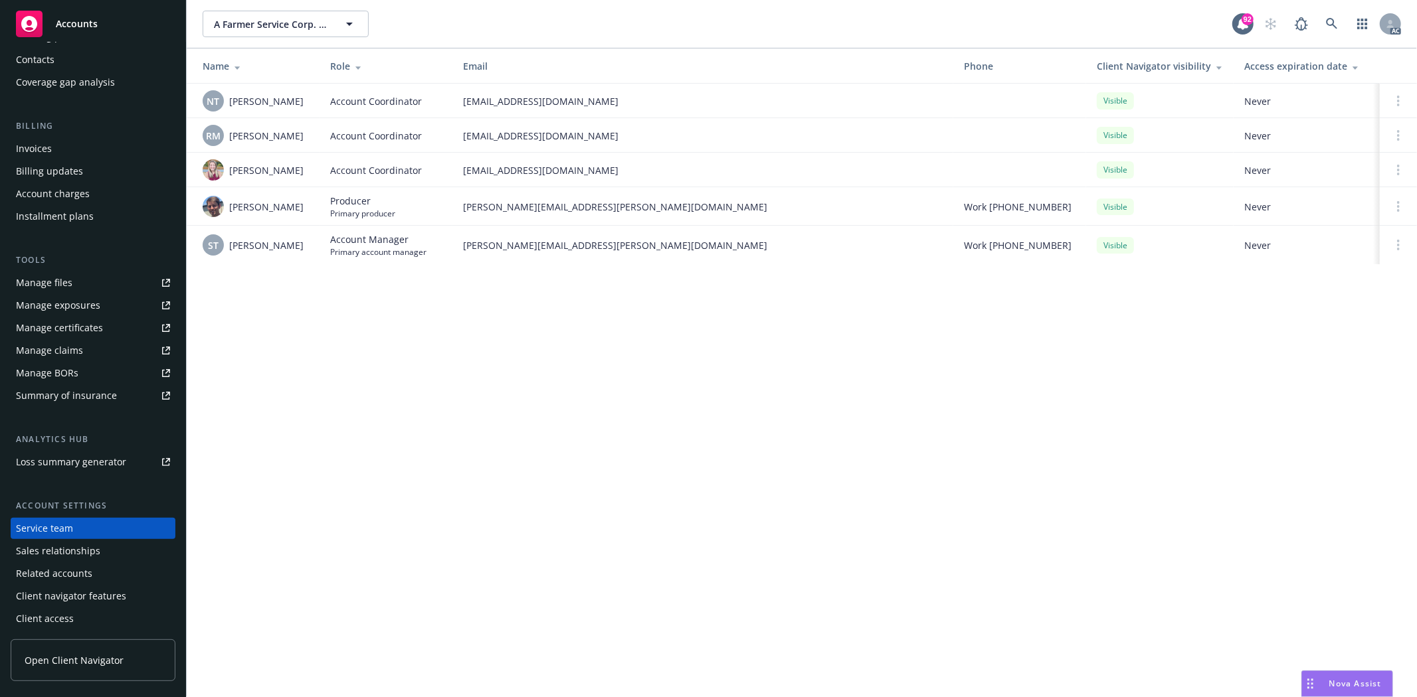
drag, startPoint x: 230, startPoint y: 98, endPoint x: 302, endPoint y: 96, distance: 71.1
click at [302, 96] on div "NT [PERSON_NAME]" at bounding box center [256, 100] width 106 height 21
copy span "[PERSON_NAME]"
